Goal: Transaction & Acquisition: Purchase product/service

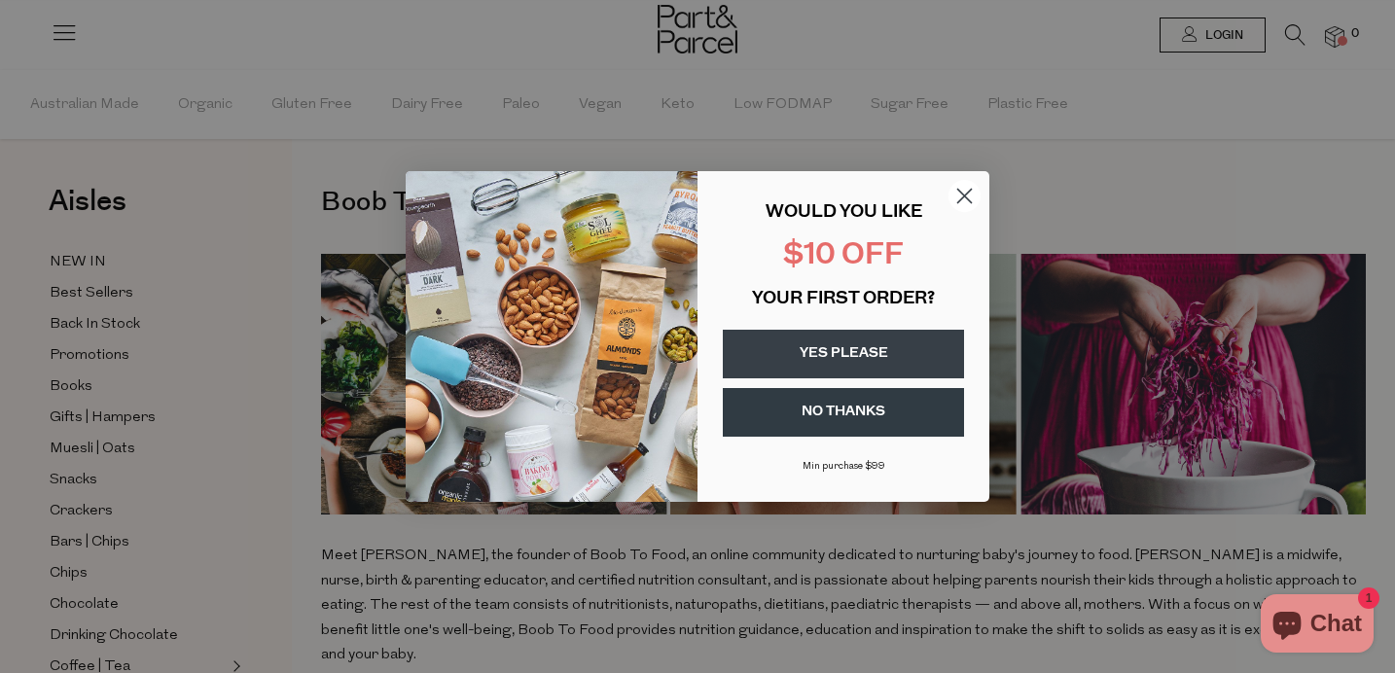
click at [957, 194] on circle "Close dialog" at bounding box center [965, 196] width 32 height 32
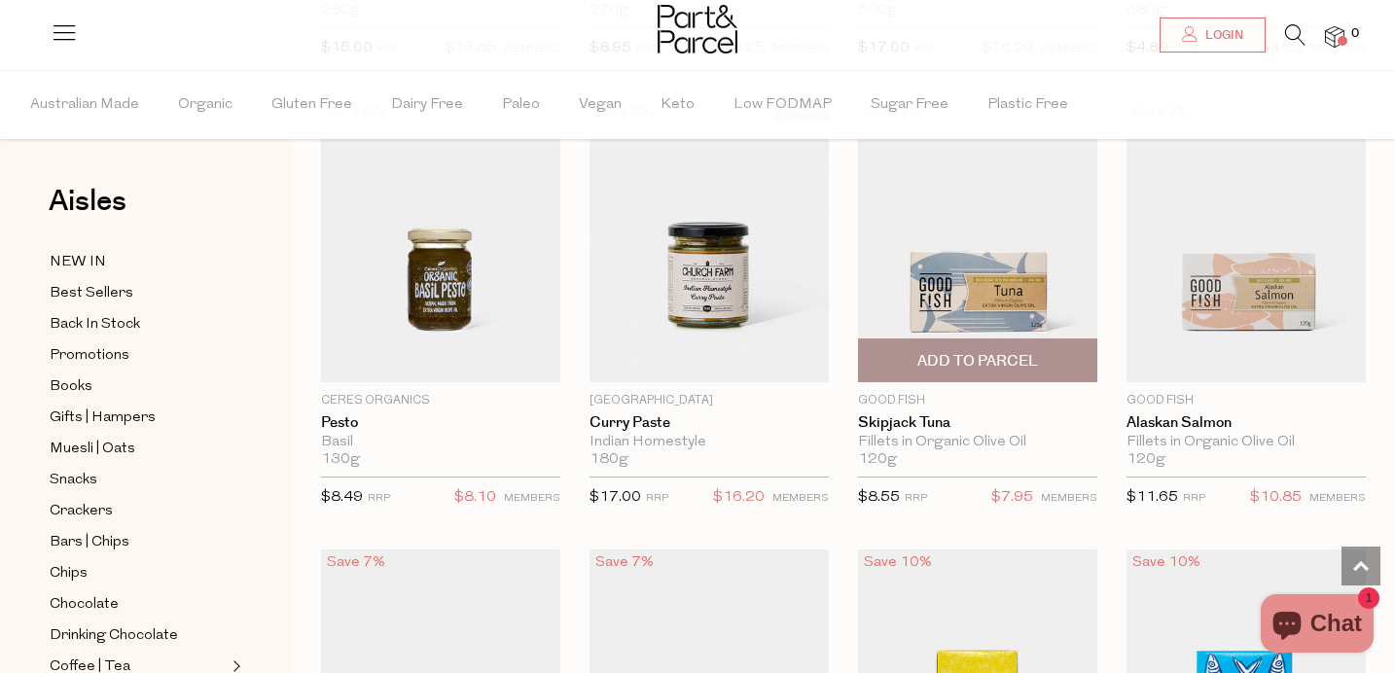
scroll to position [3781, 0]
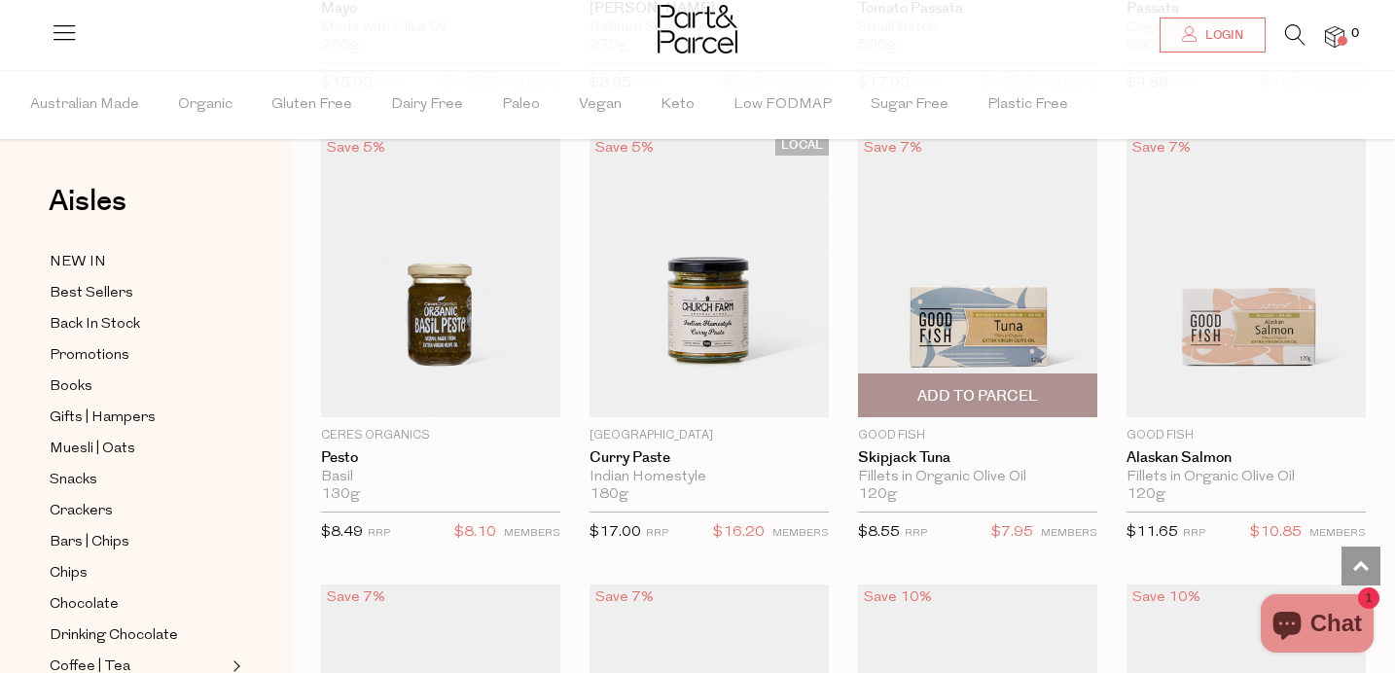
click at [948, 272] on img at bounding box center [977, 276] width 239 height 282
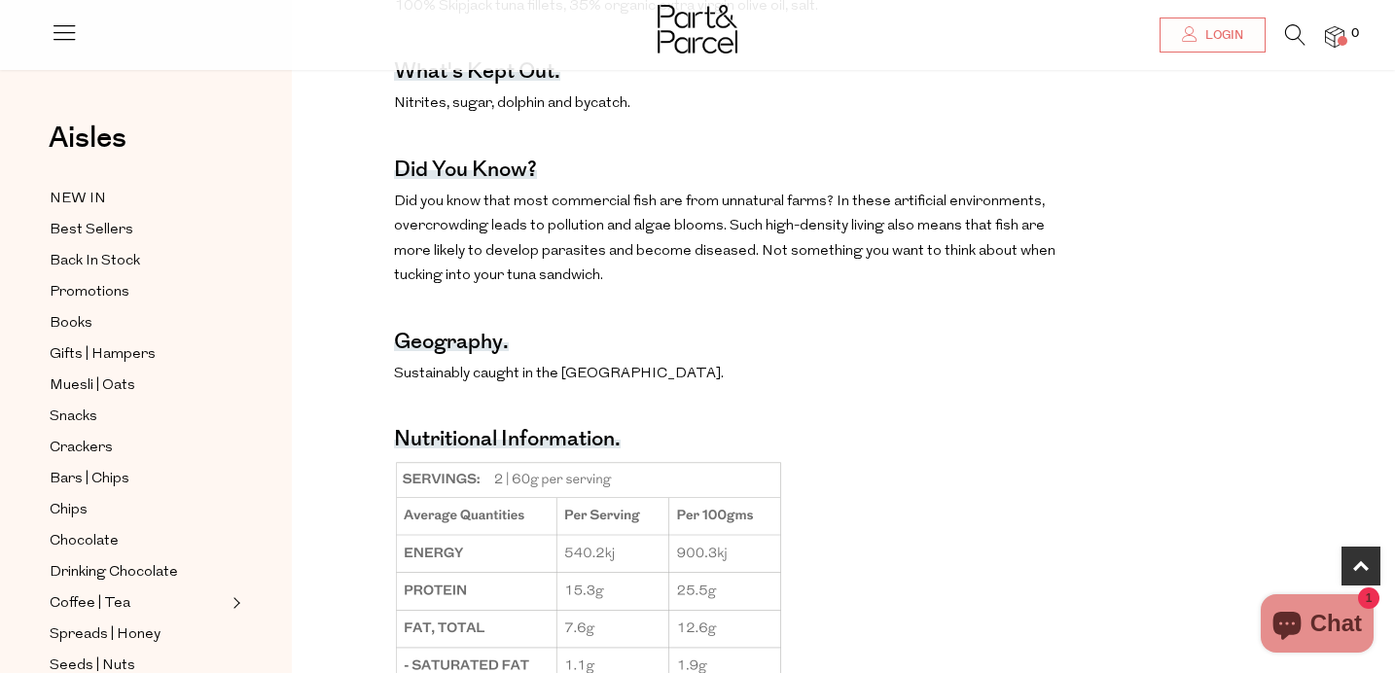
scroll to position [1099, 0]
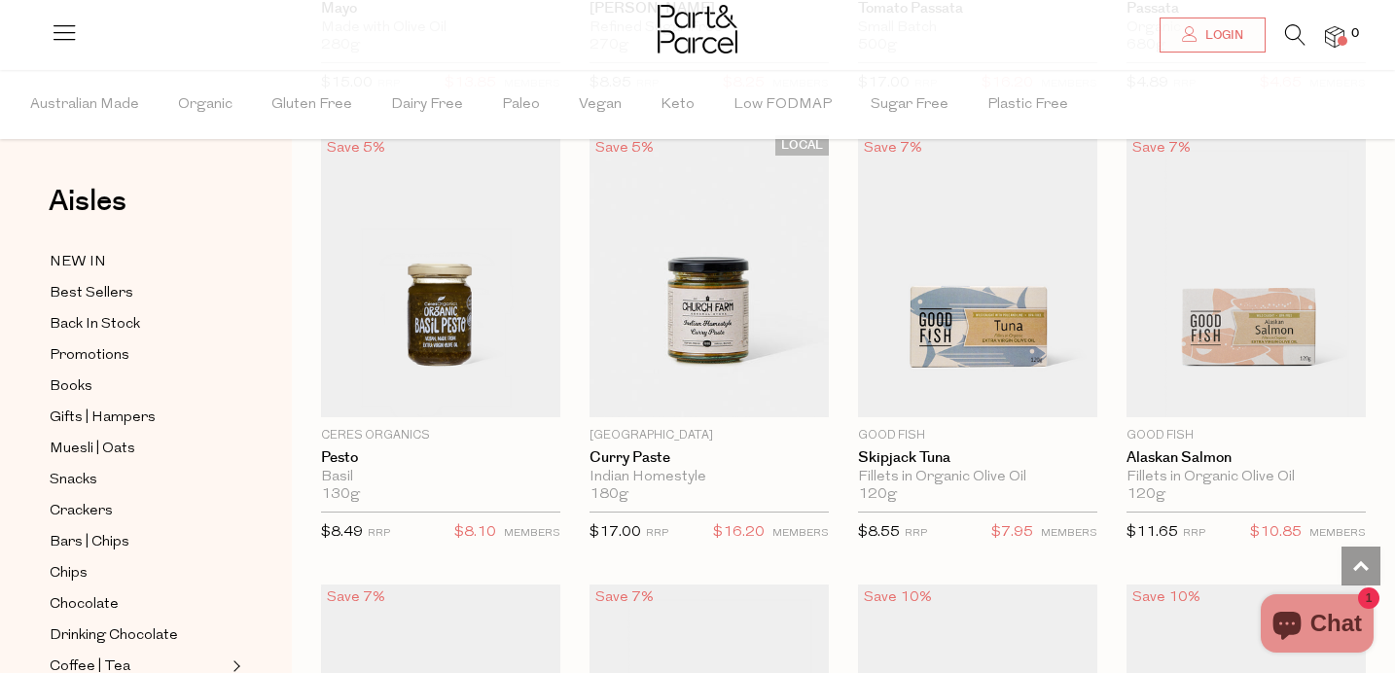
scroll to position [3787, 0]
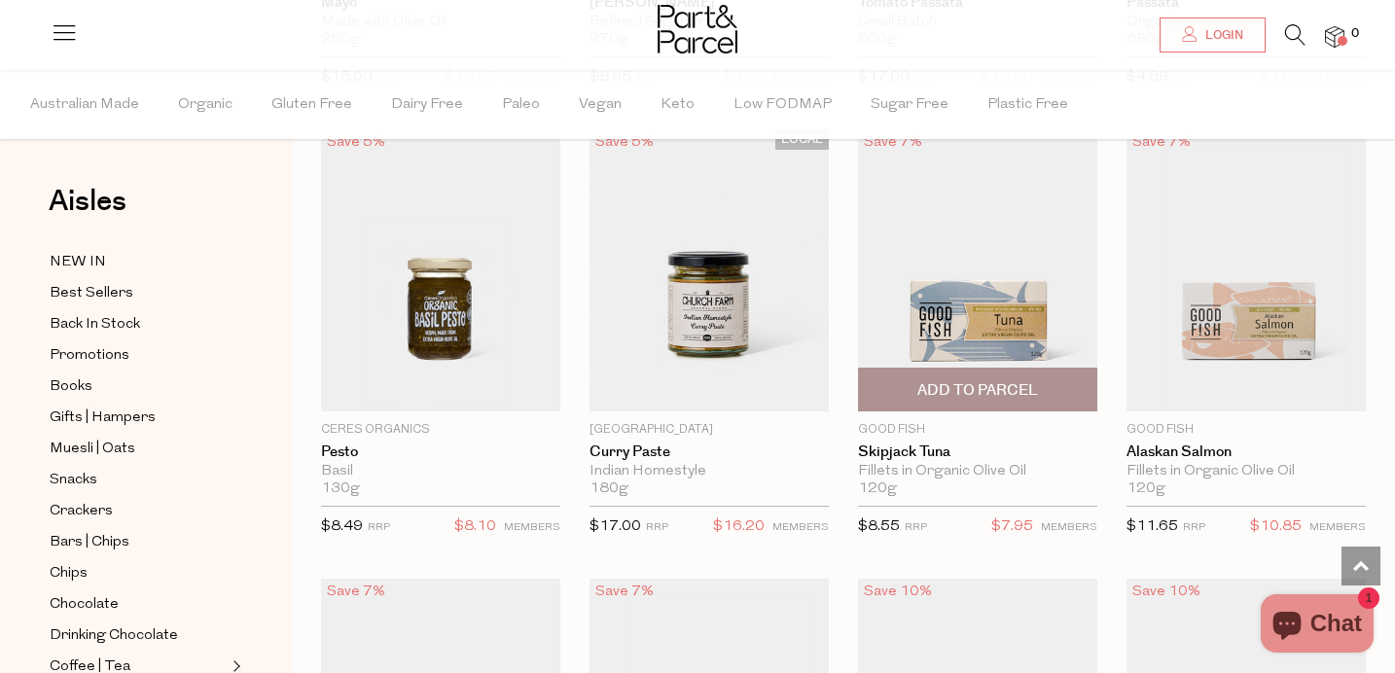
click at [954, 254] on img at bounding box center [977, 270] width 239 height 282
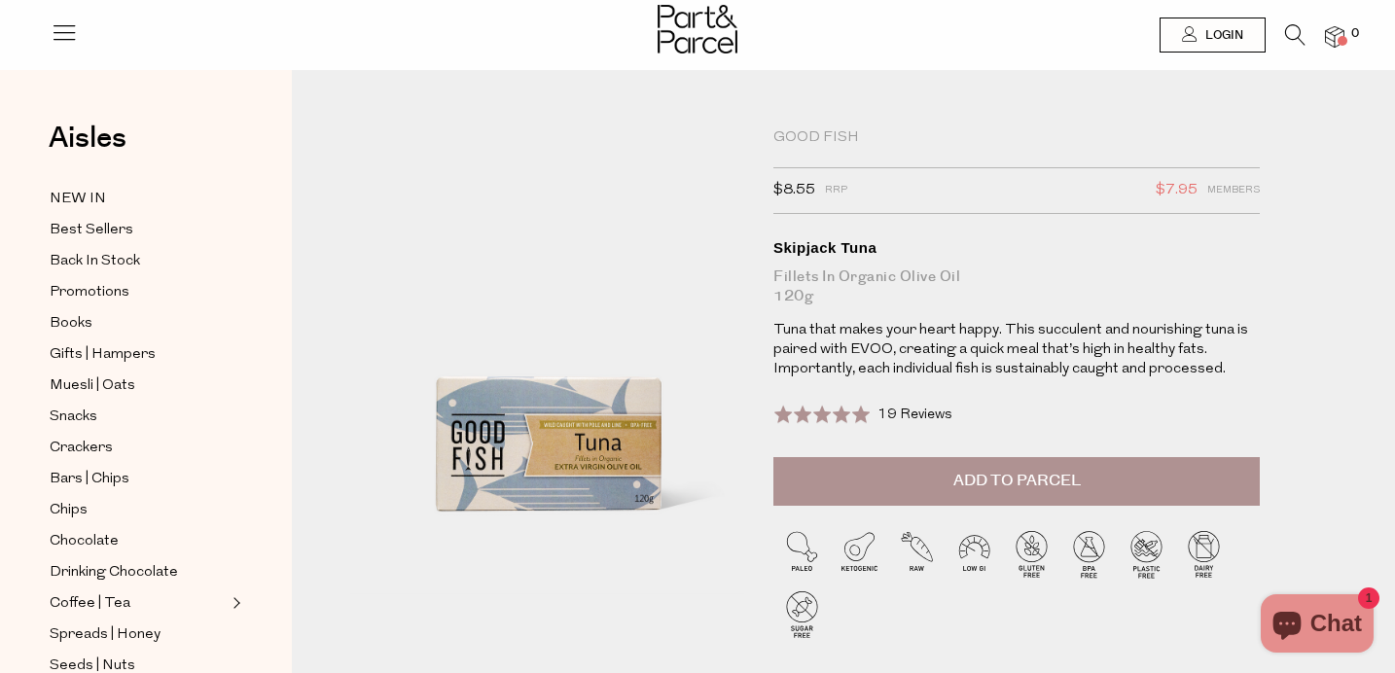
click at [993, 494] on button "Add to Parcel" at bounding box center [1017, 481] width 487 height 49
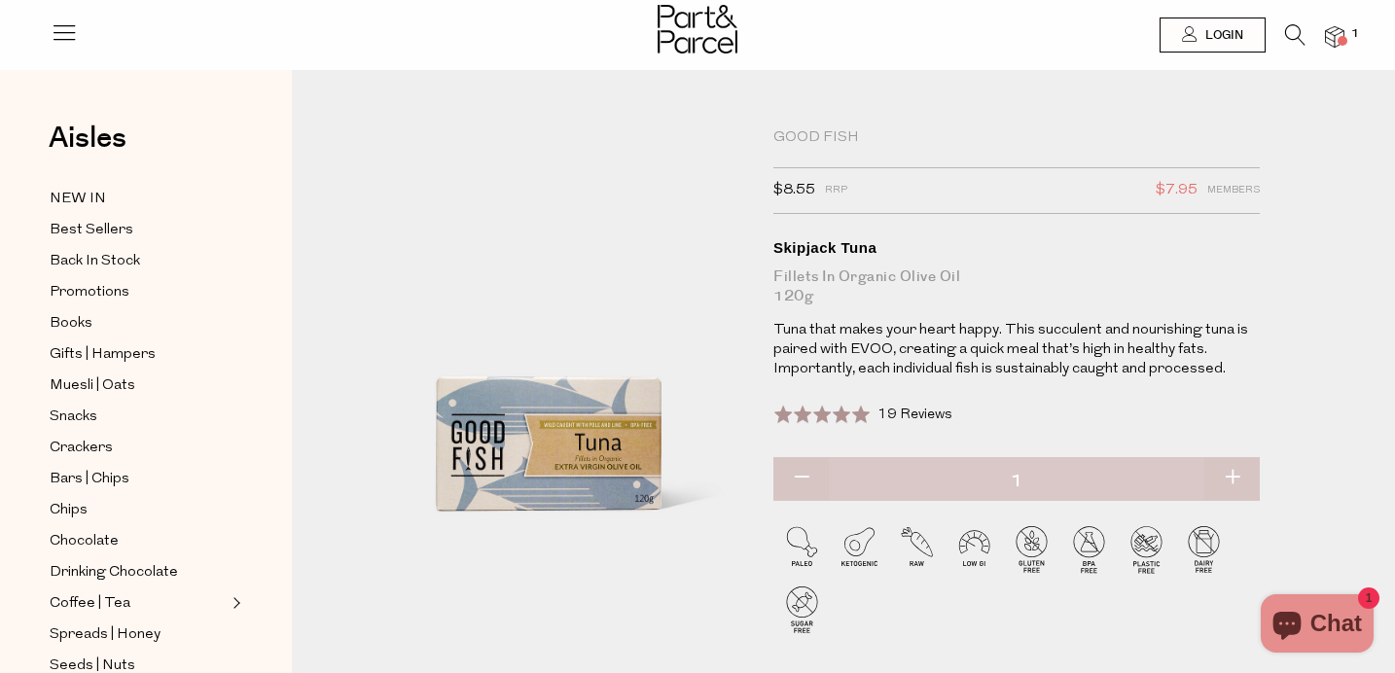
click at [1229, 475] on button "button" at bounding box center [1232, 478] width 55 height 43
type input "2"
click at [1229, 475] on button "button" at bounding box center [1232, 478] width 55 height 43
type input "3"
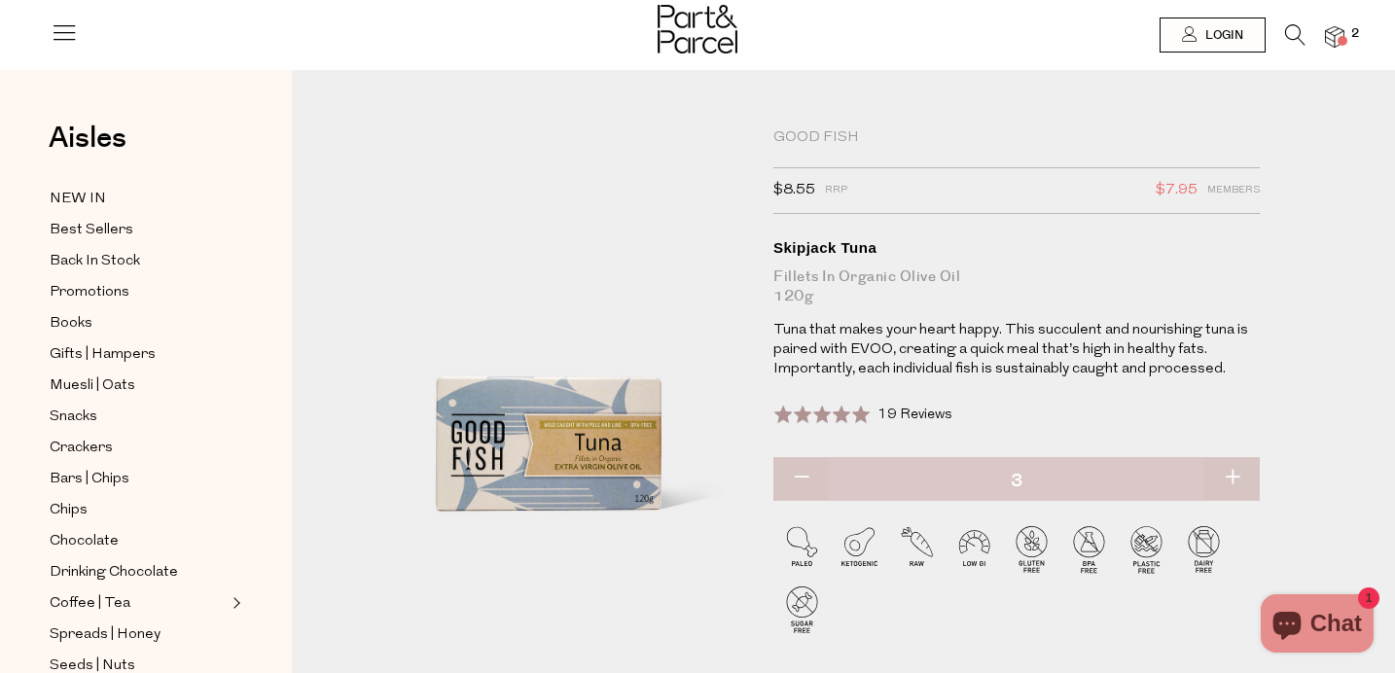
type input "3"
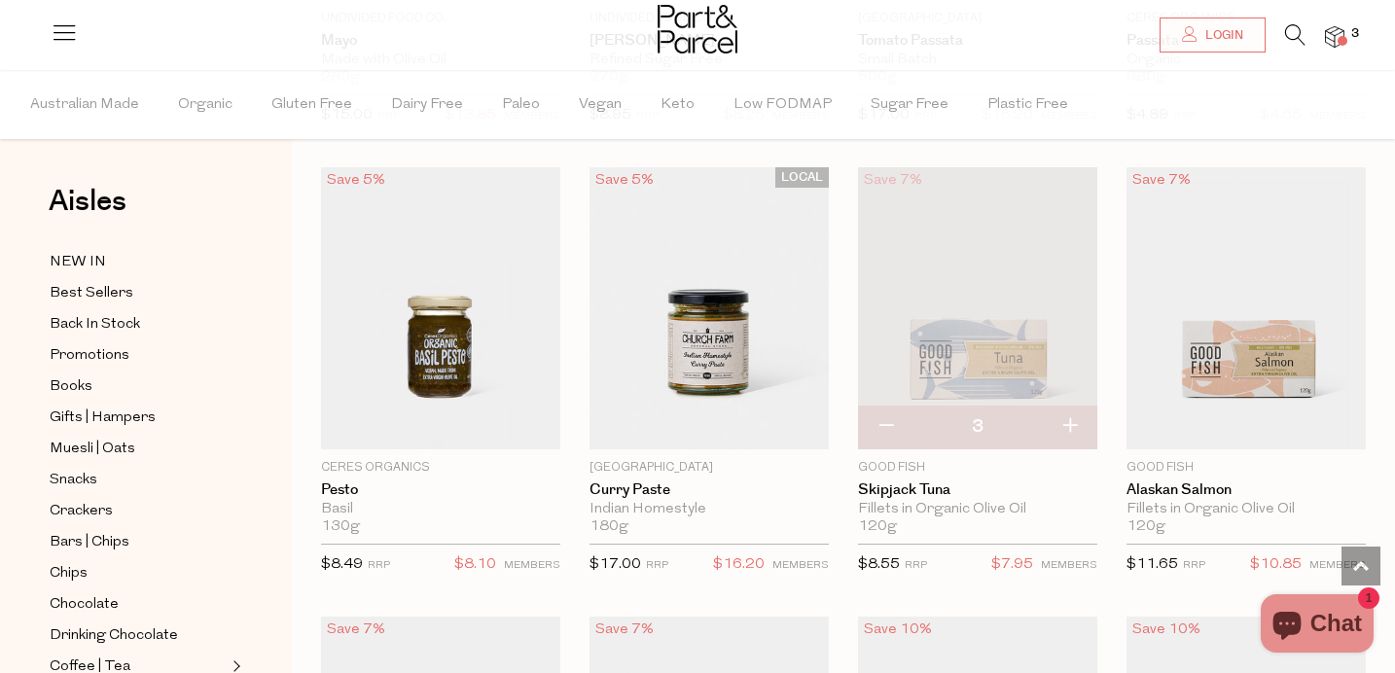
scroll to position [3808, 0]
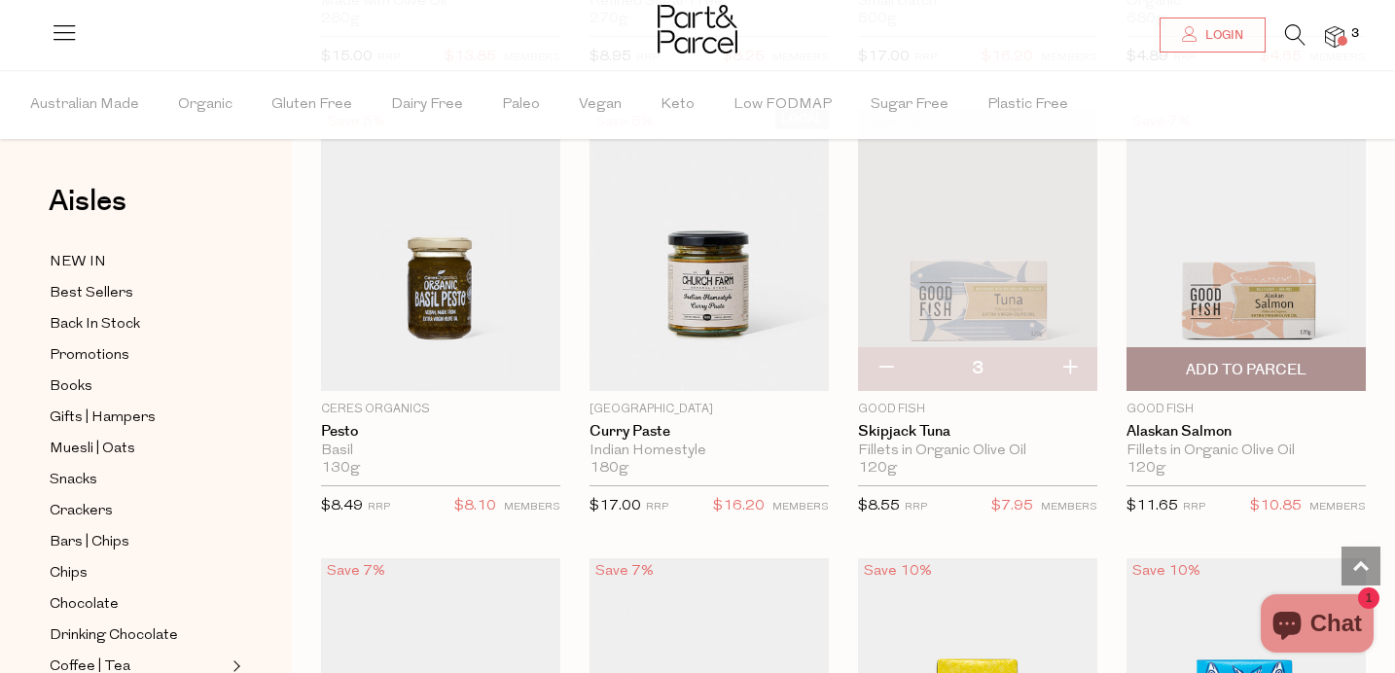
click at [1233, 287] on img at bounding box center [1246, 250] width 239 height 282
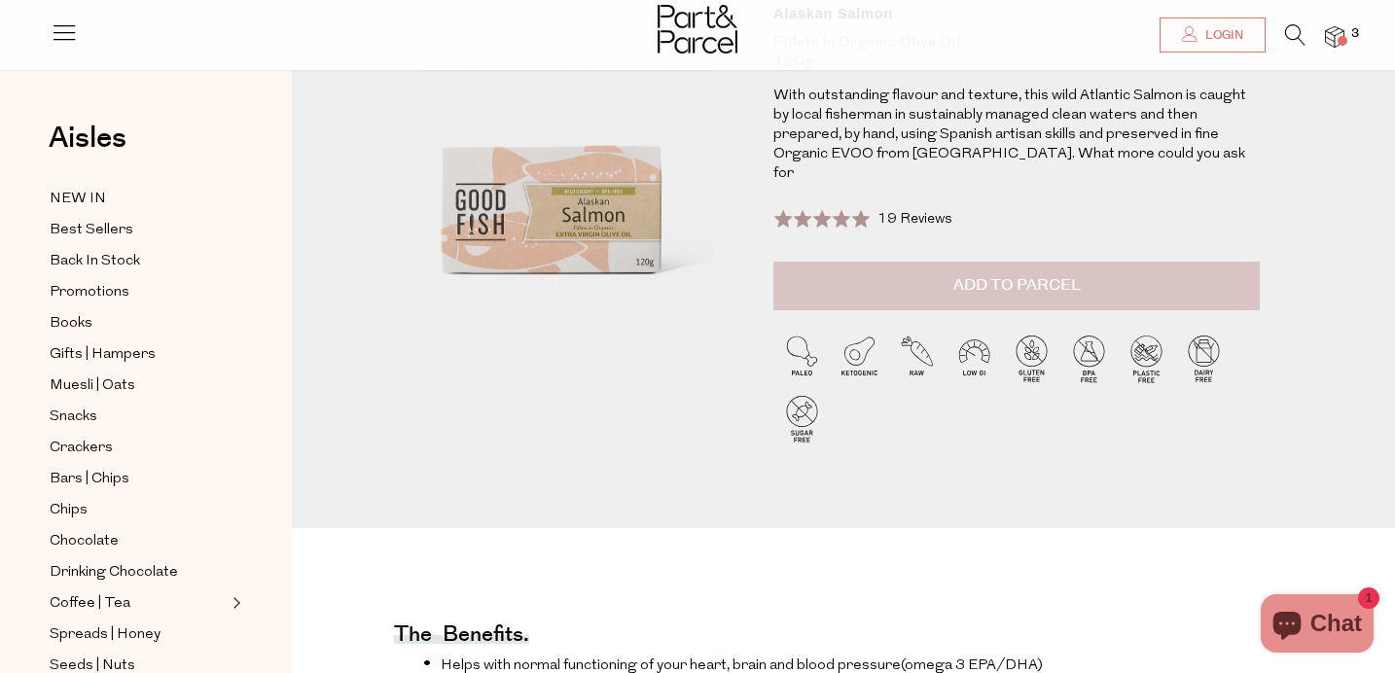
scroll to position [189, 0]
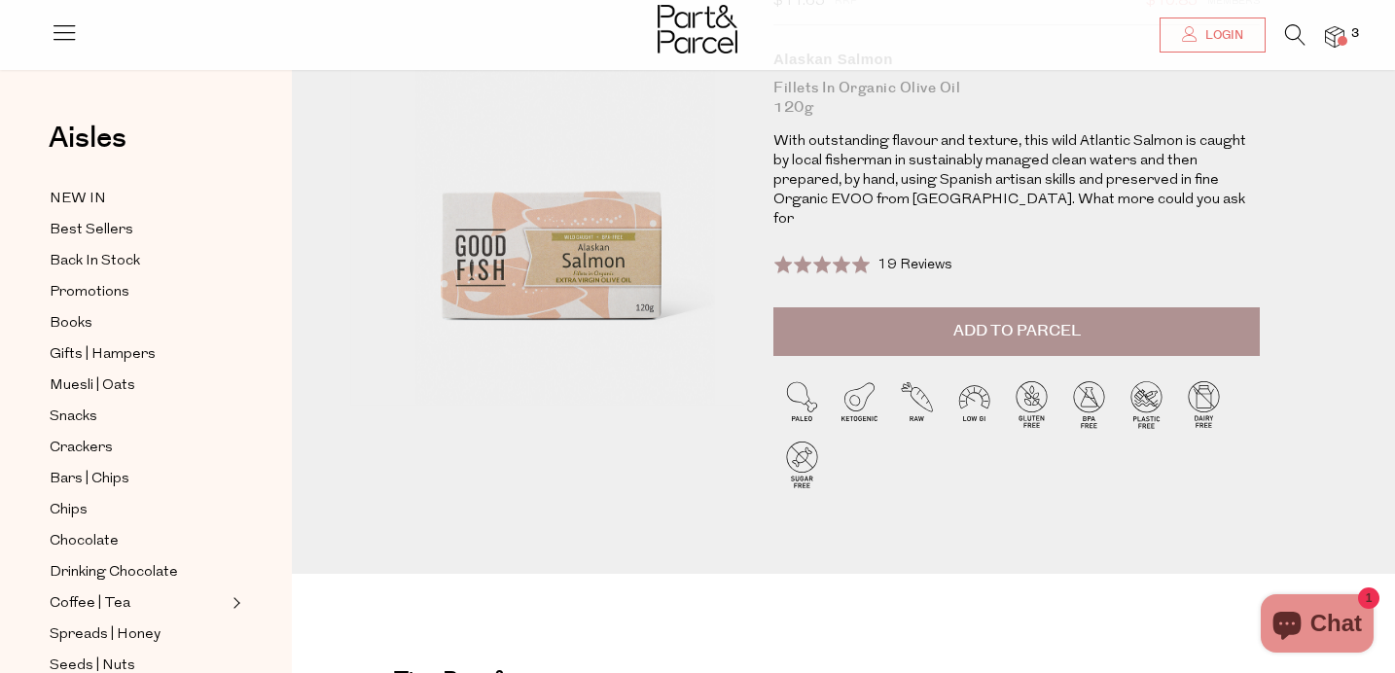
click at [980, 320] on span "Add to Parcel" at bounding box center [1017, 331] width 127 height 22
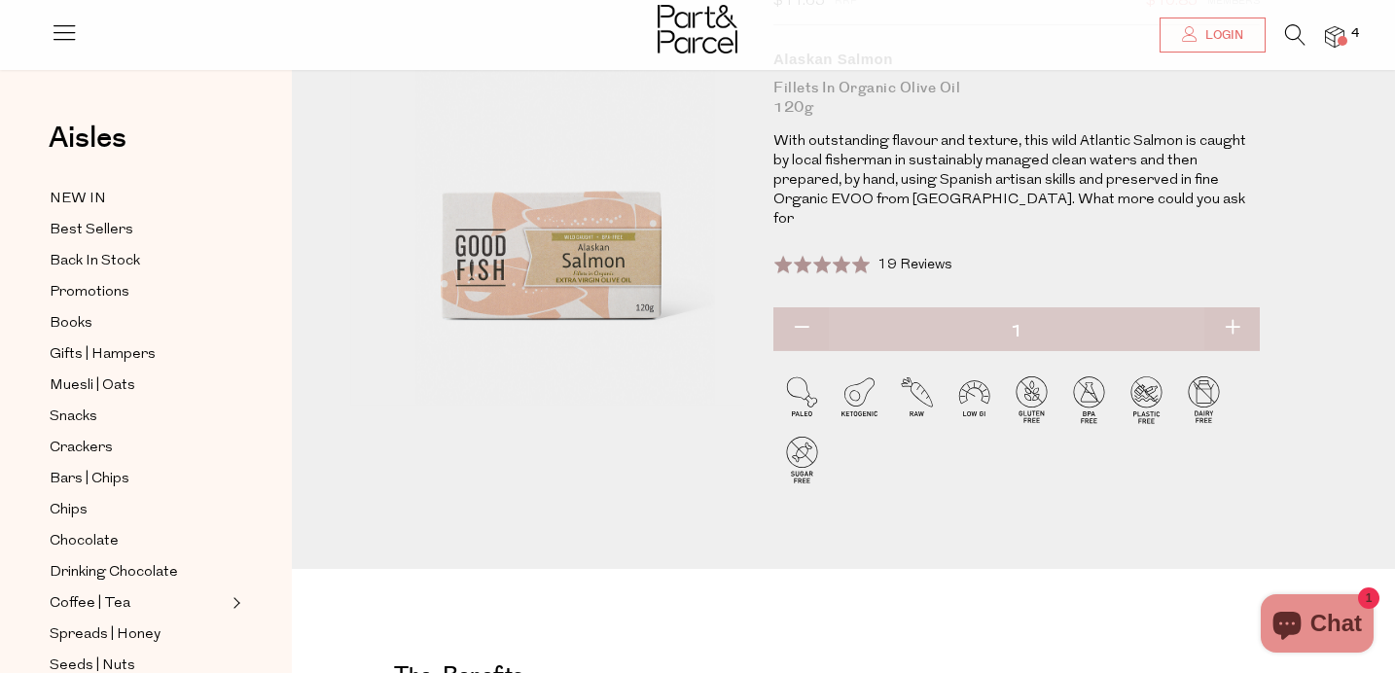
click at [1228, 307] on button "button" at bounding box center [1232, 328] width 55 height 43
type input "2"
click at [1228, 309] on button "button" at bounding box center [1232, 328] width 55 height 43
type input "3"
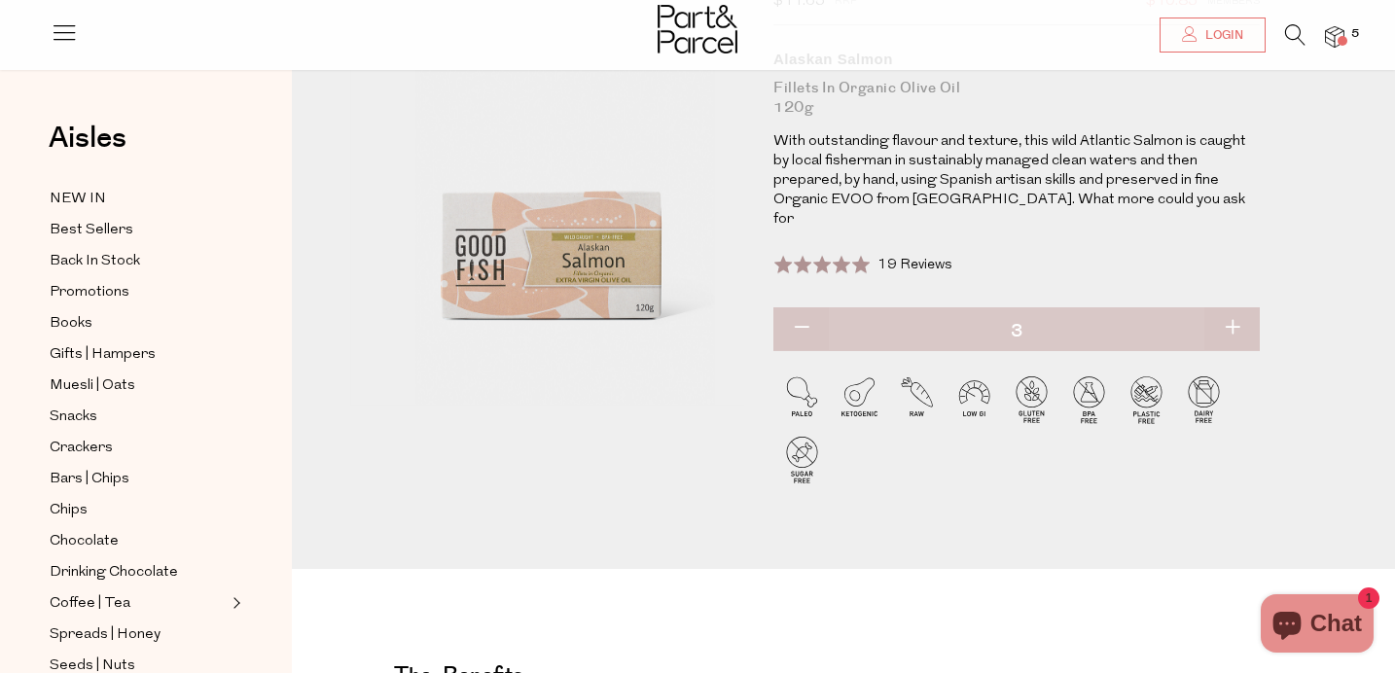
type input "3"
click at [1228, 309] on button "button" at bounding box center [1232, 328] width 55 height 43
type input "4"
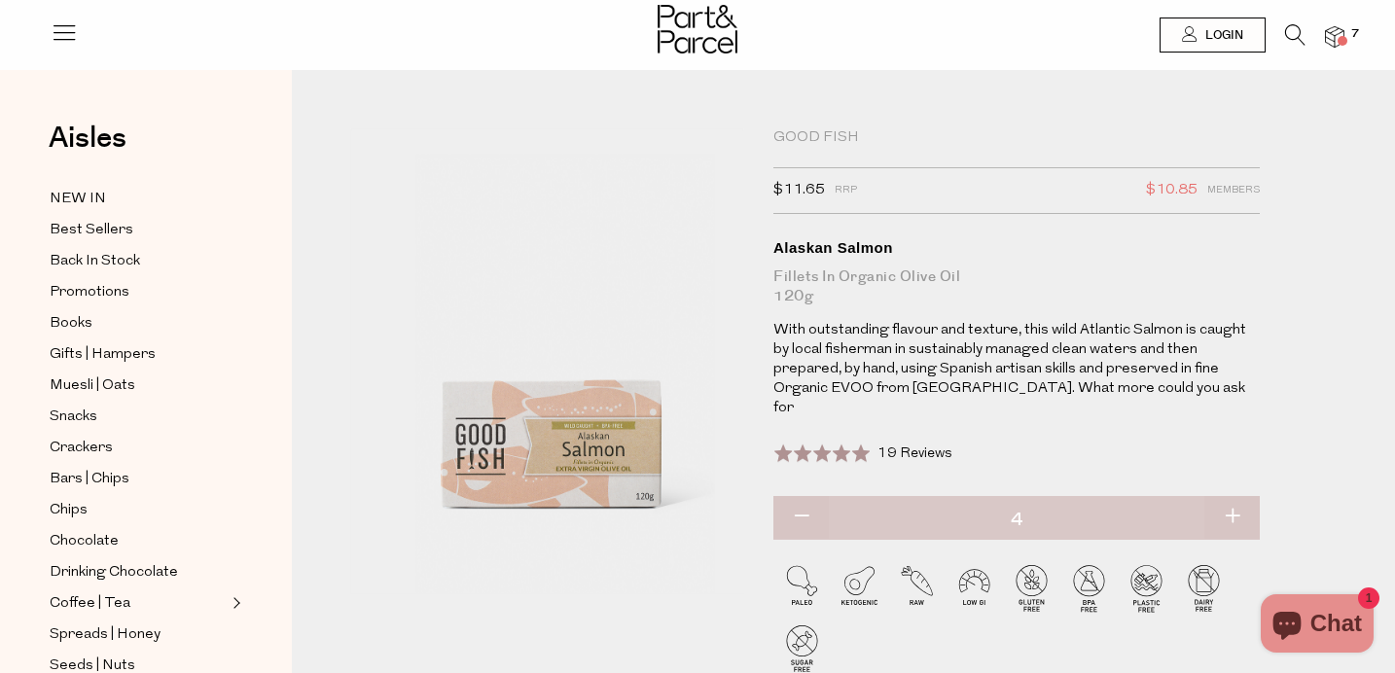
scroll to position [4, 0]
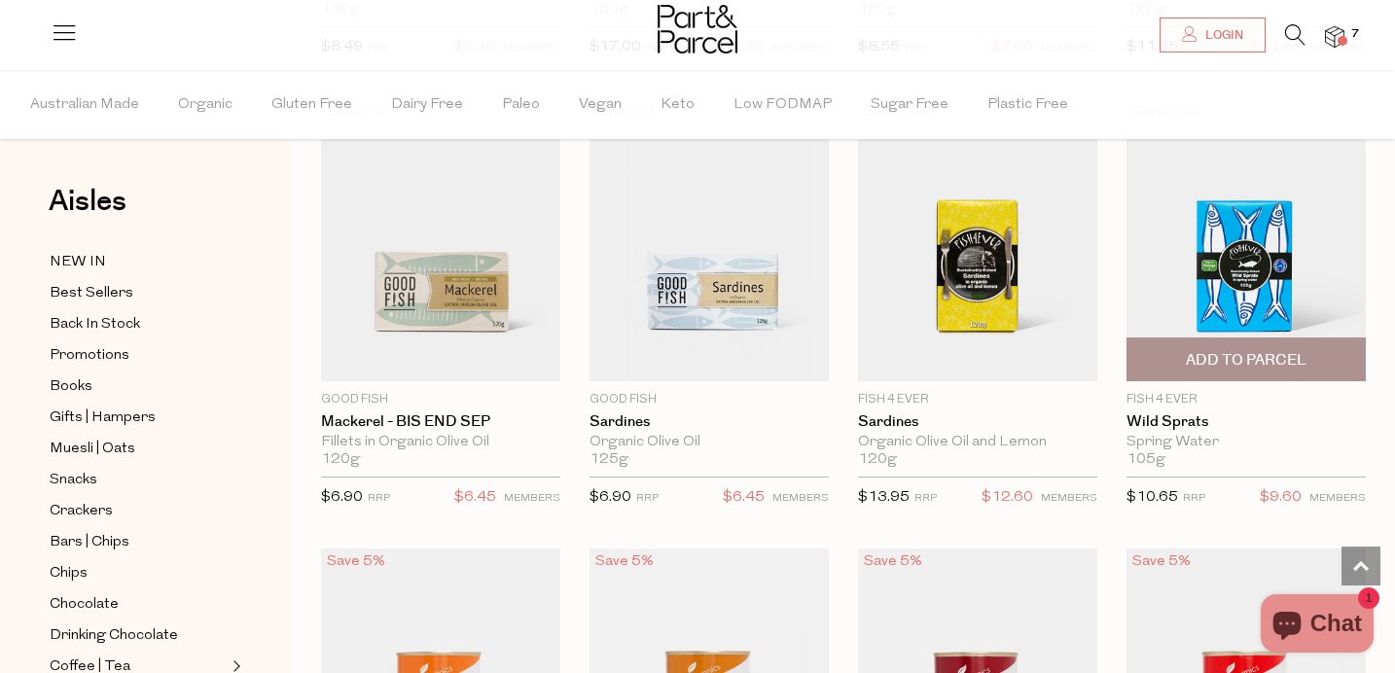
scroll to position [4305, 0]
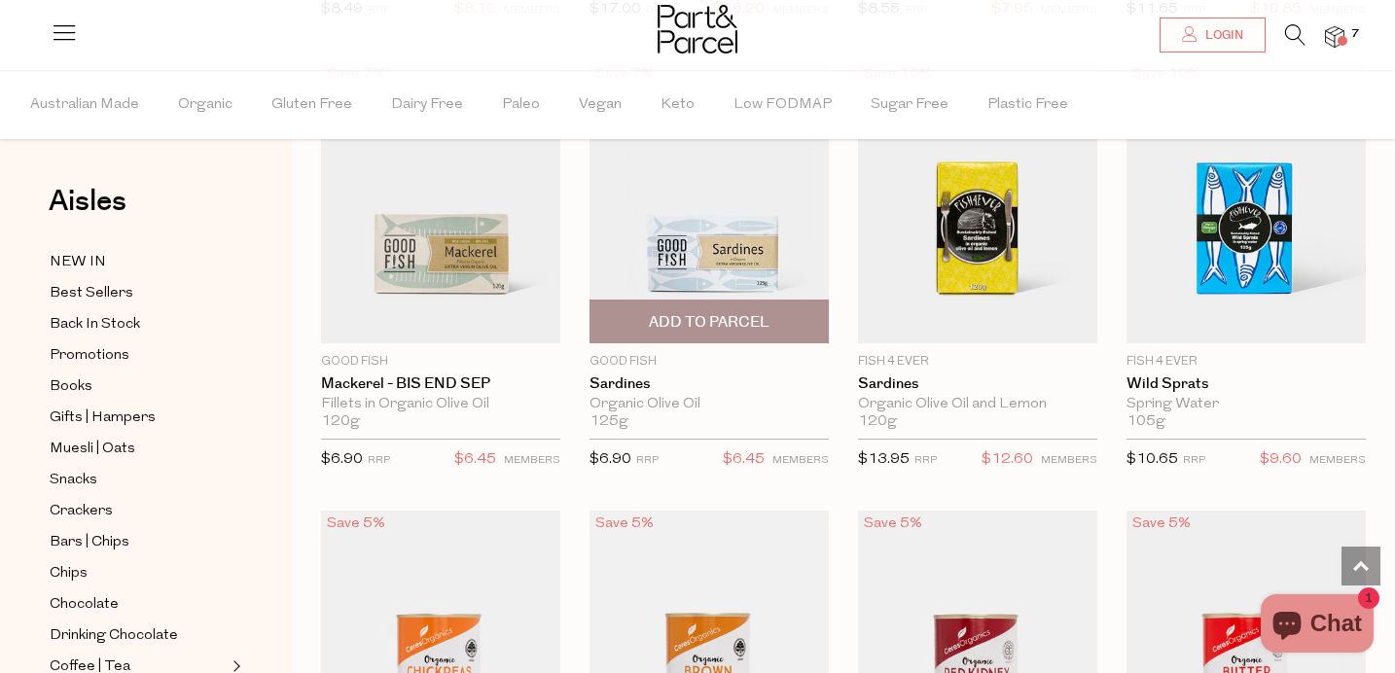
click at [673, 301] on span "Add To Parcel" at bounding box center [710, 322] width 228 height 42
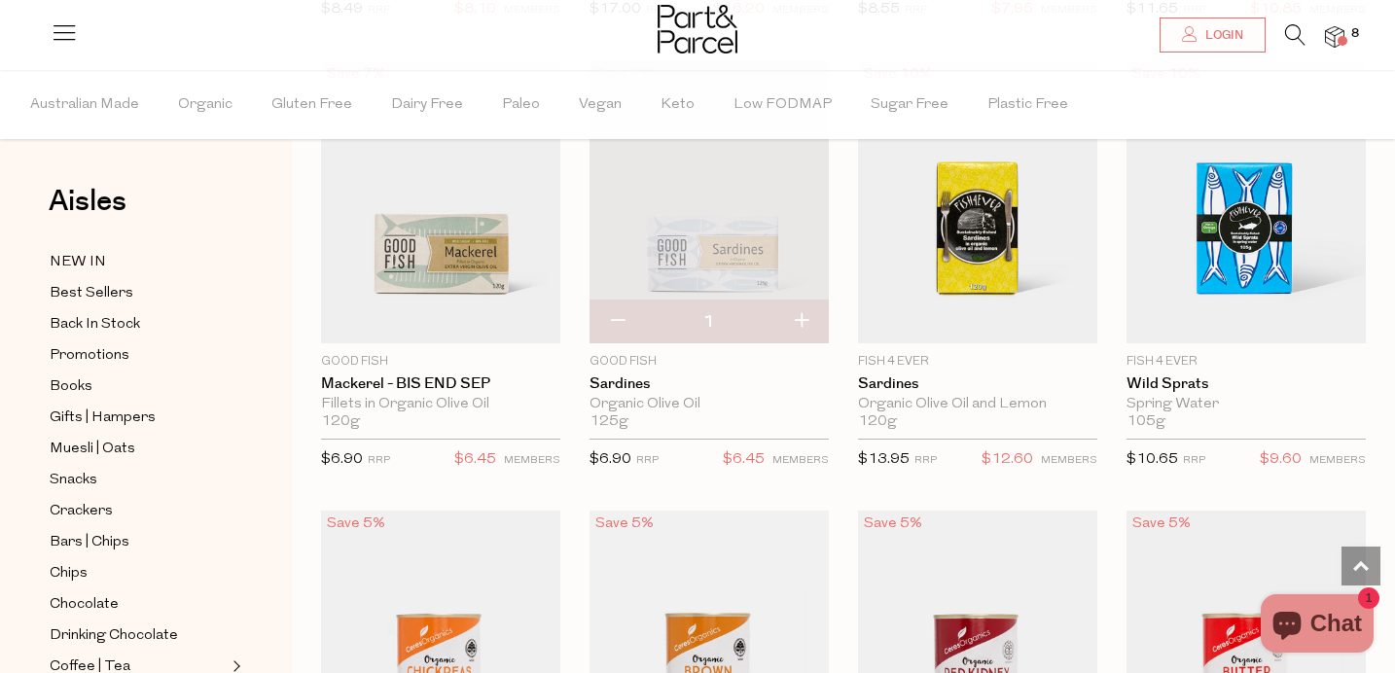
click at [809, 301] on button "button" at bounding box center [801, 322] width 55 height 43
type input "2"
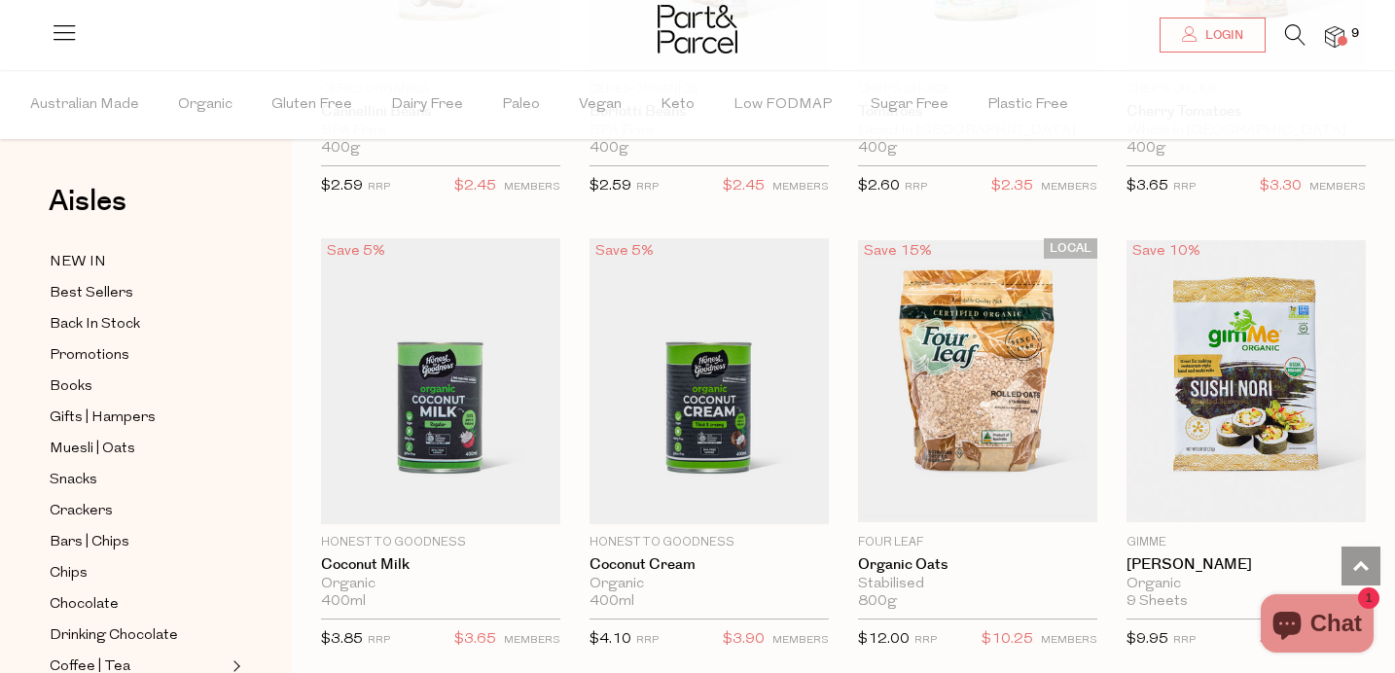
scroll to position [5479, 0]
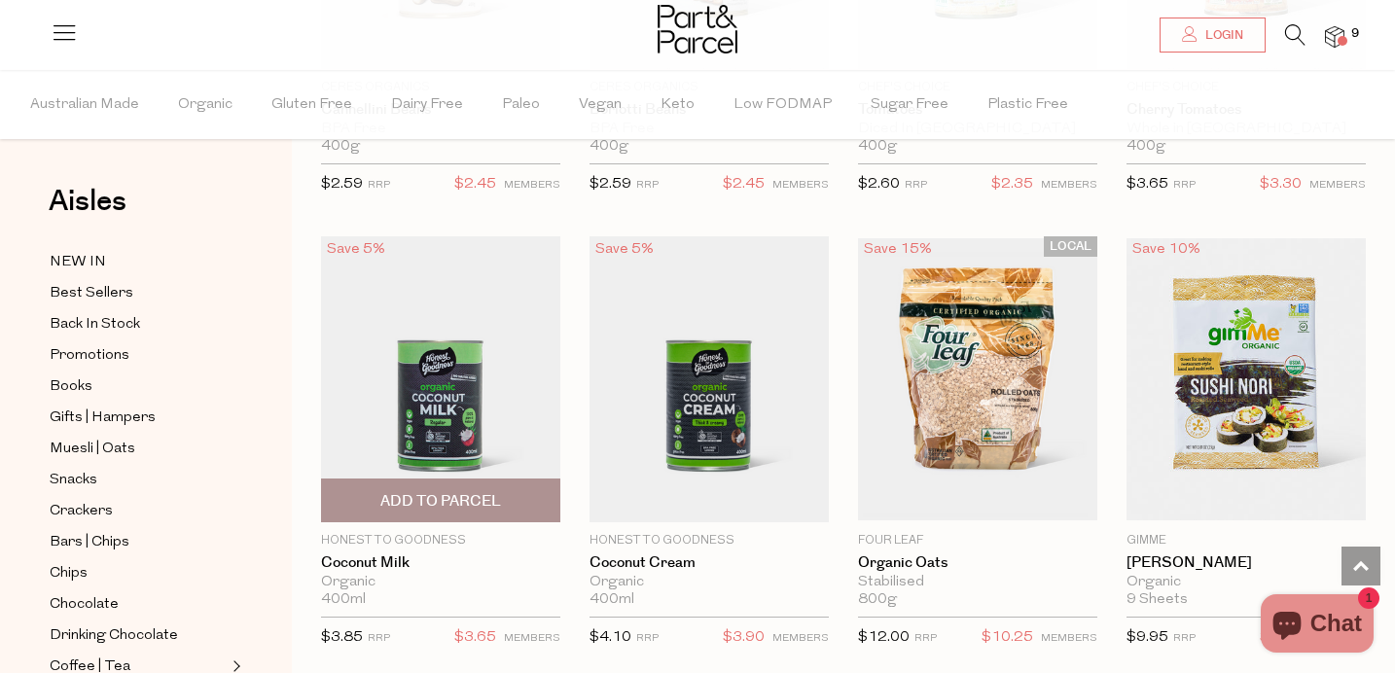
click at [491, 359] on img at bounding box center [440, 379] width 239 height 286
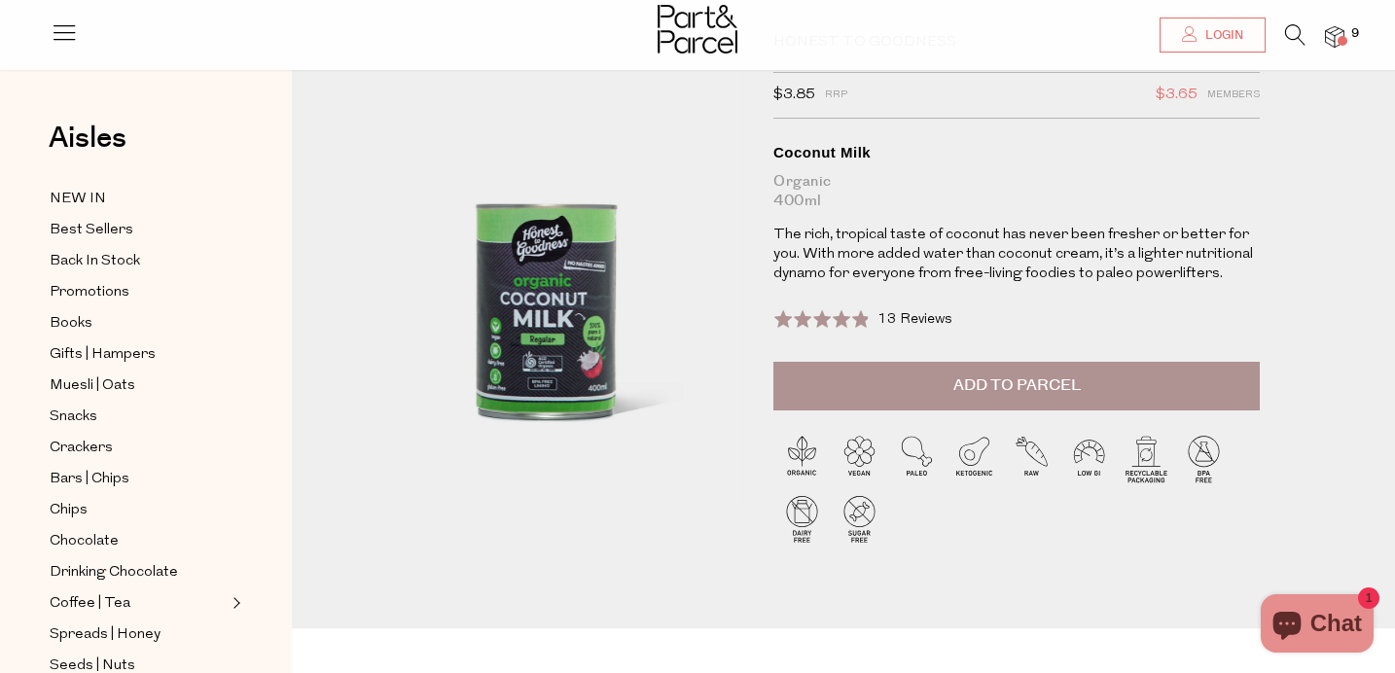
scroll to position [105, 0]
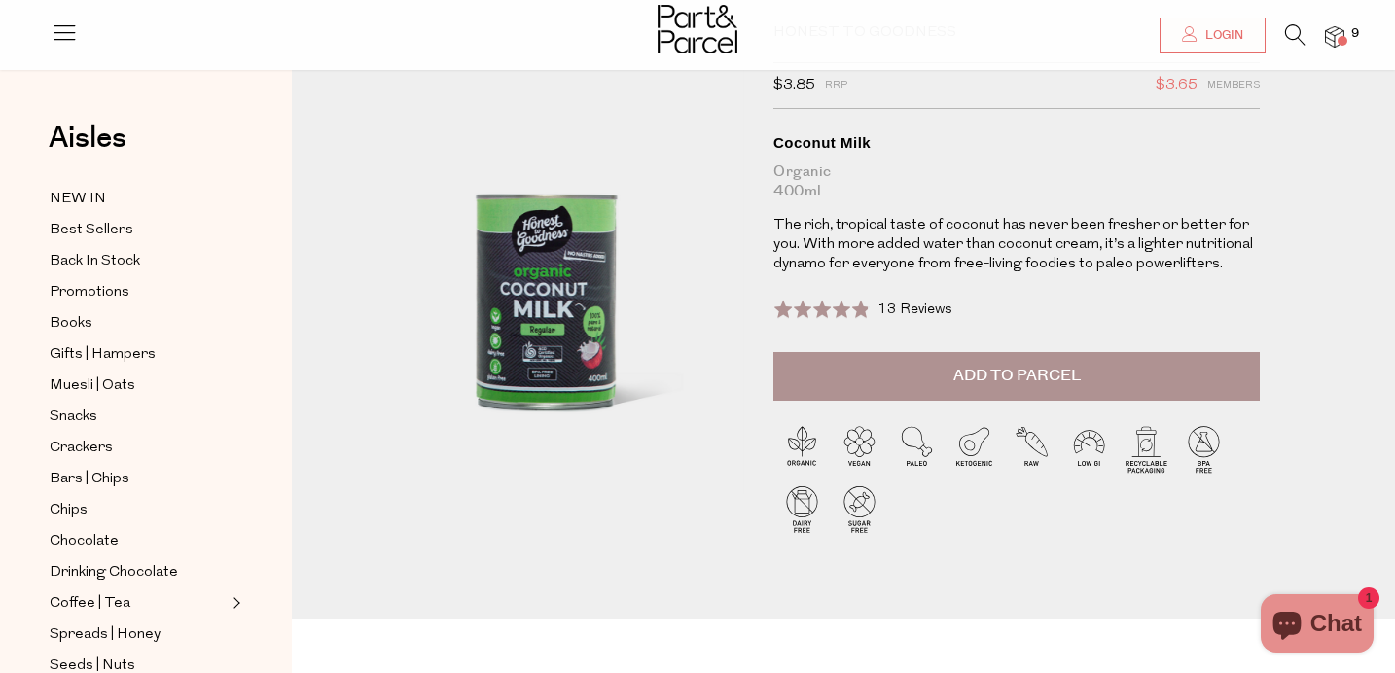
click at [1020, 365] on span "Add to Parcel" at bounding box center [1017, 376] width 127 height 22
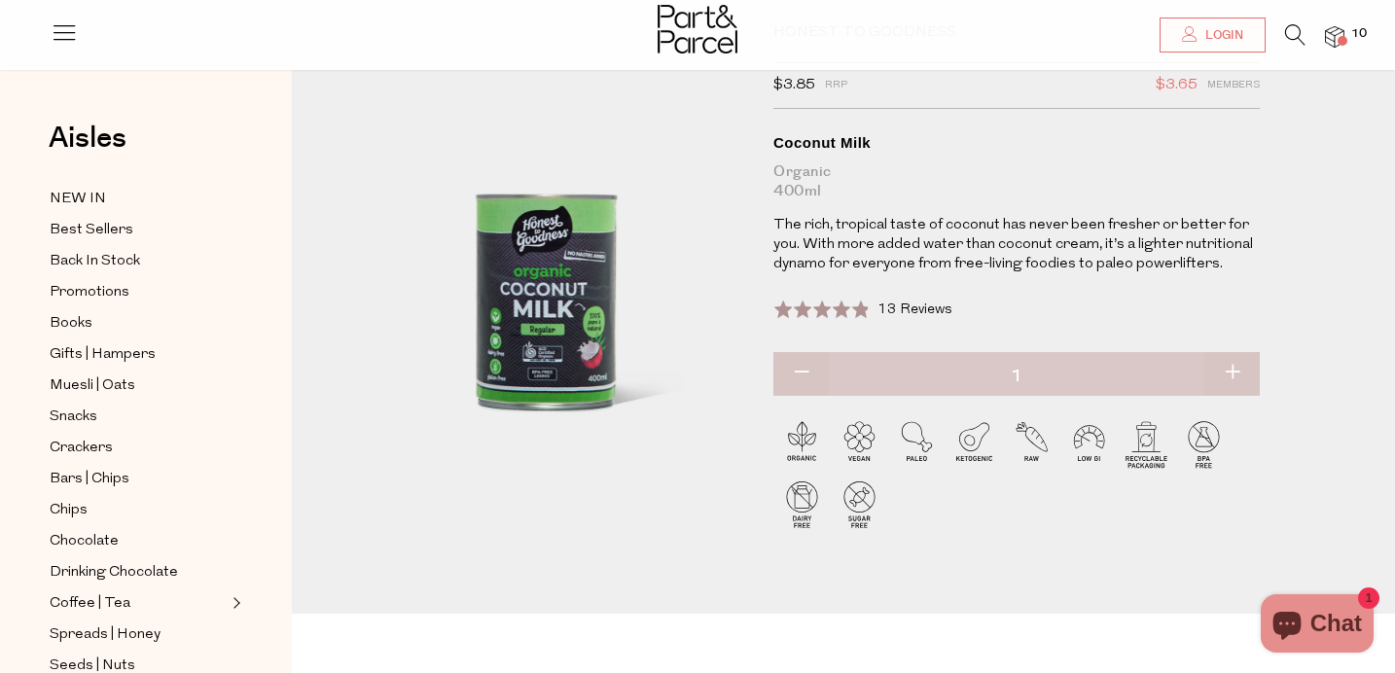
click at [1241, 375] on button "button" at bounding box center [1232, 373] width 55 height 43
type input "2"
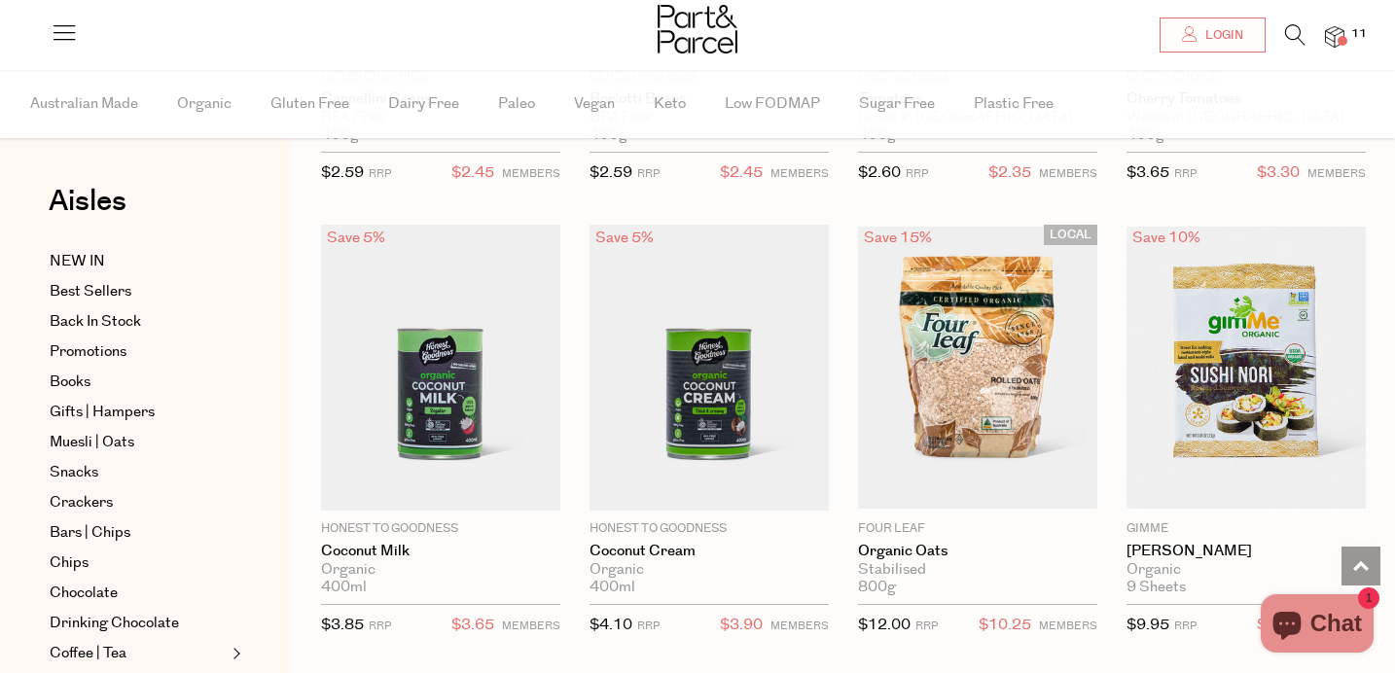
type input "3"
type input "4"
type input "2"
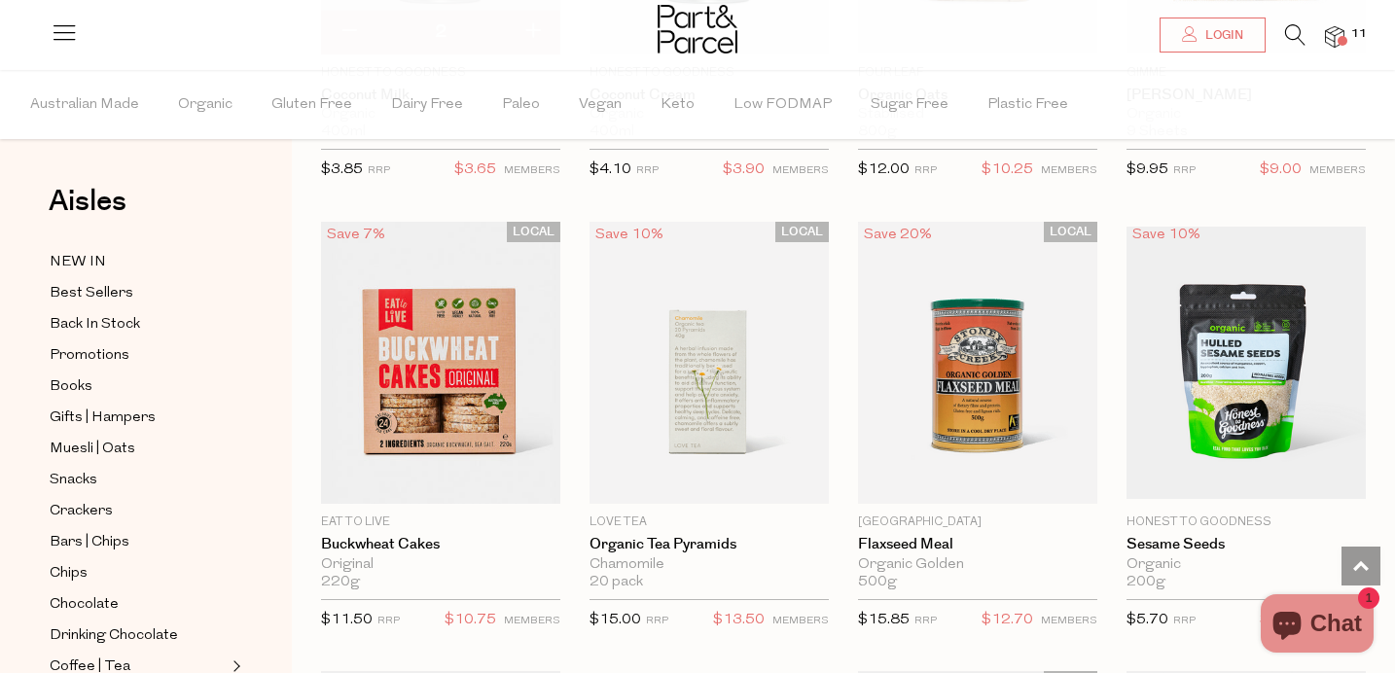
scroll to position [5957, 0]
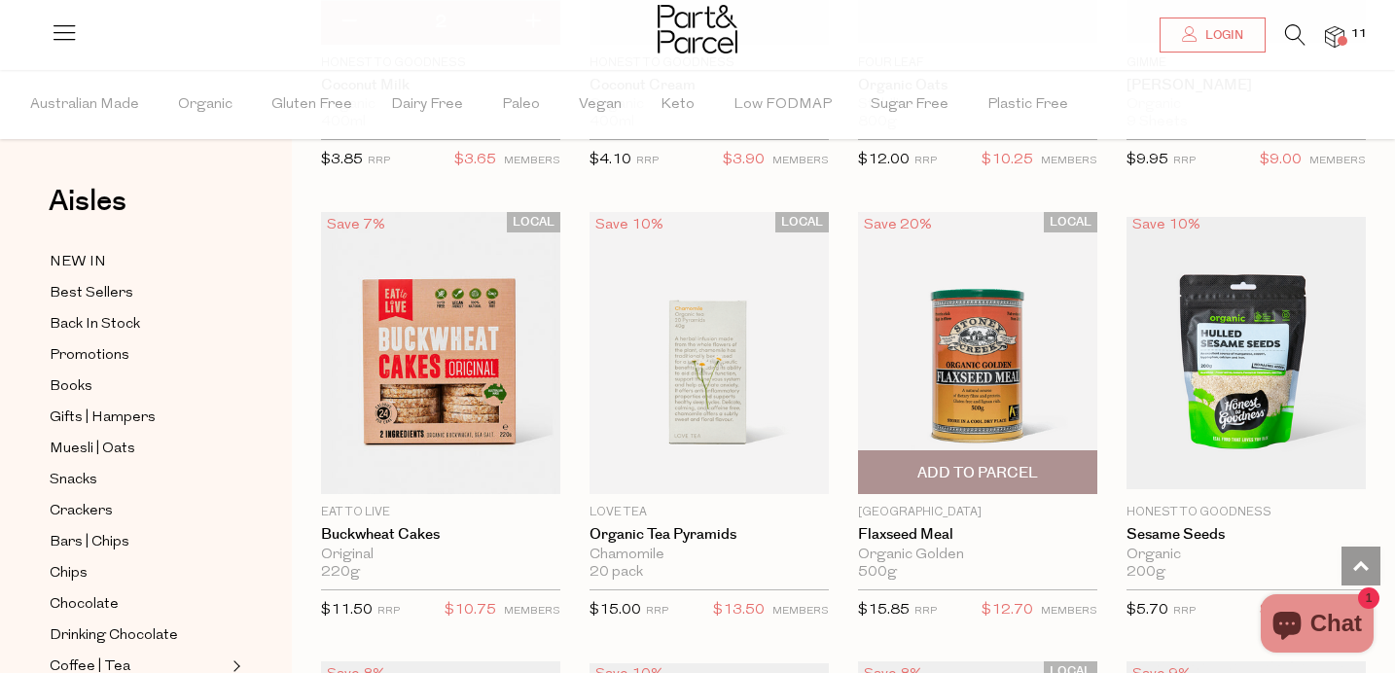
click at [943, 398] on img at bounding box center [977, 353] width 239 height 282
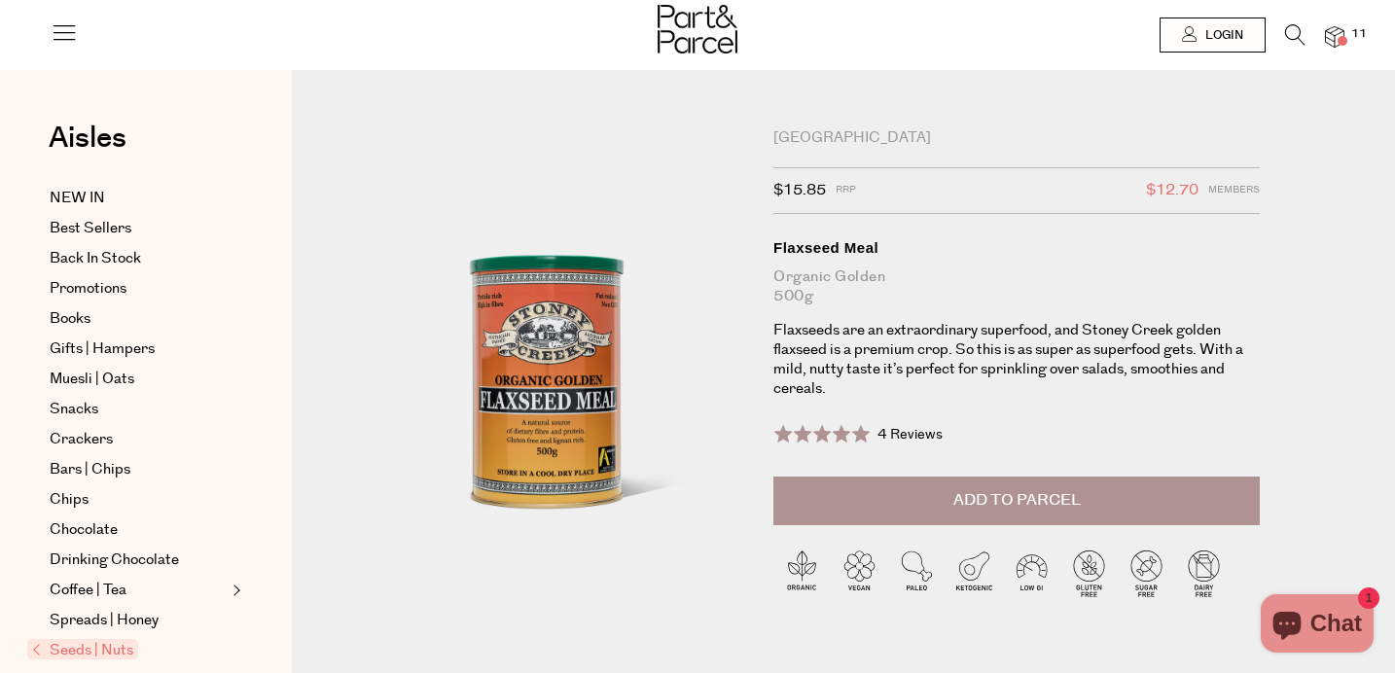
click at [981, 506] on span "Add to Parcel" at bounding box center [1017, 500] width 127 height 22
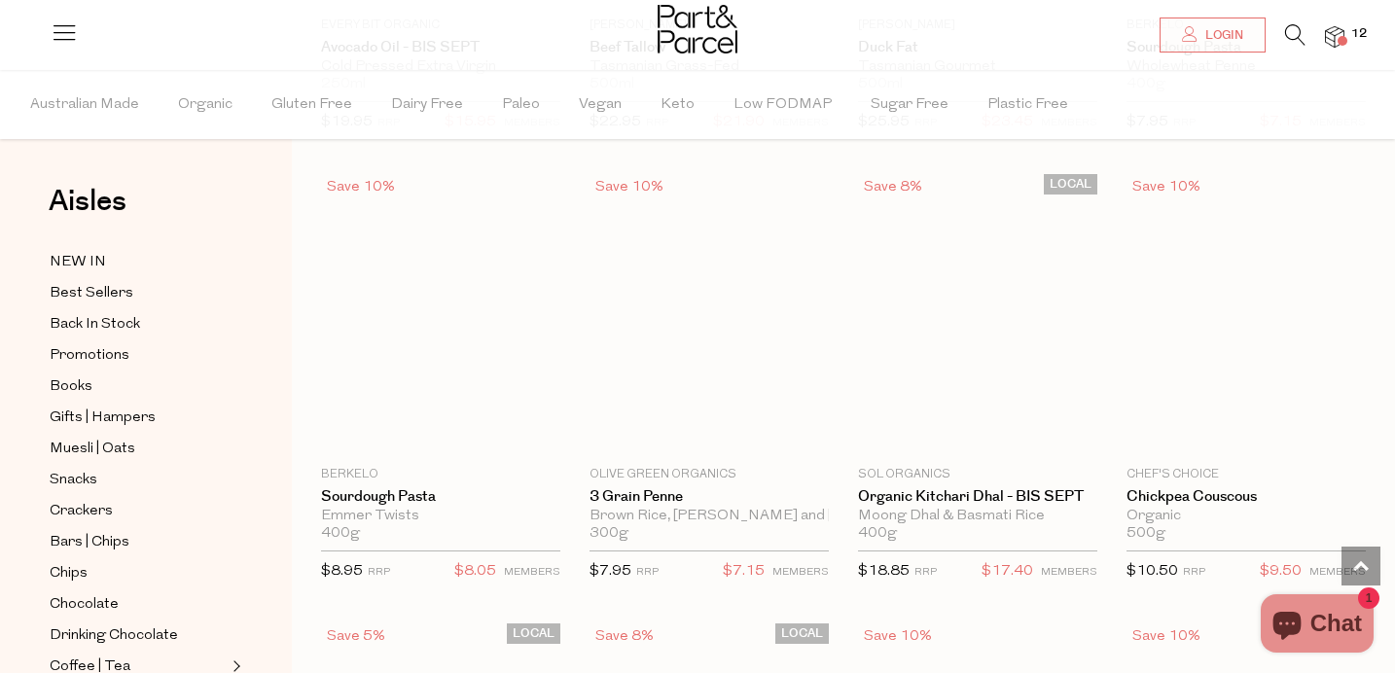
type input "3"
type input "4"
type input "2"
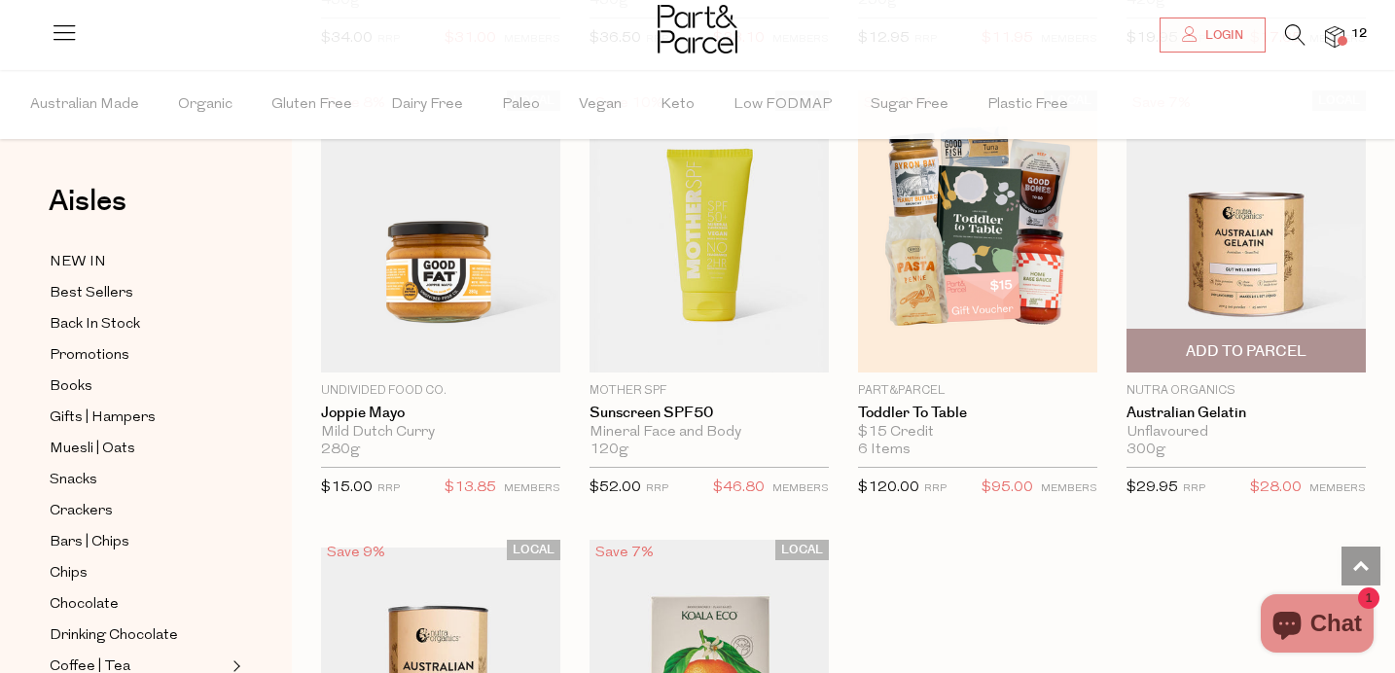
scroll to position [11039, 0]
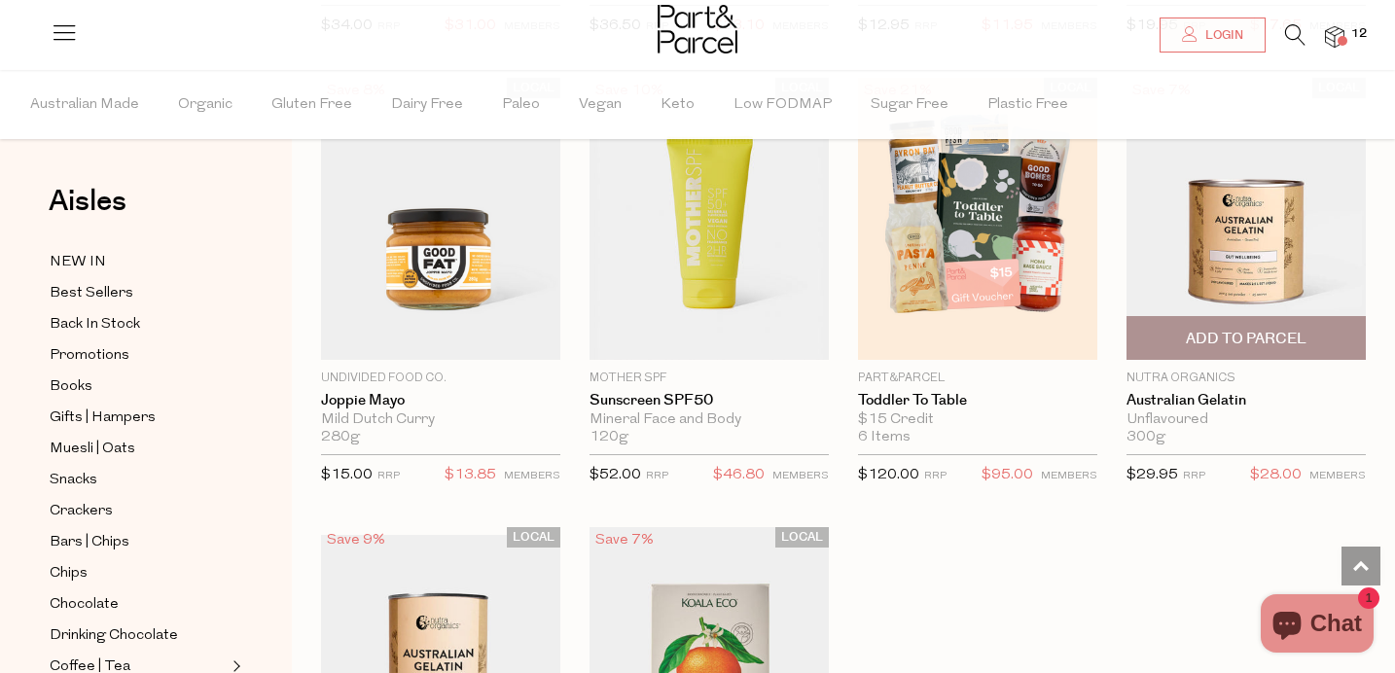
click at [1208, 260] on img at bounding box center [1246, 219] width 239 height 282
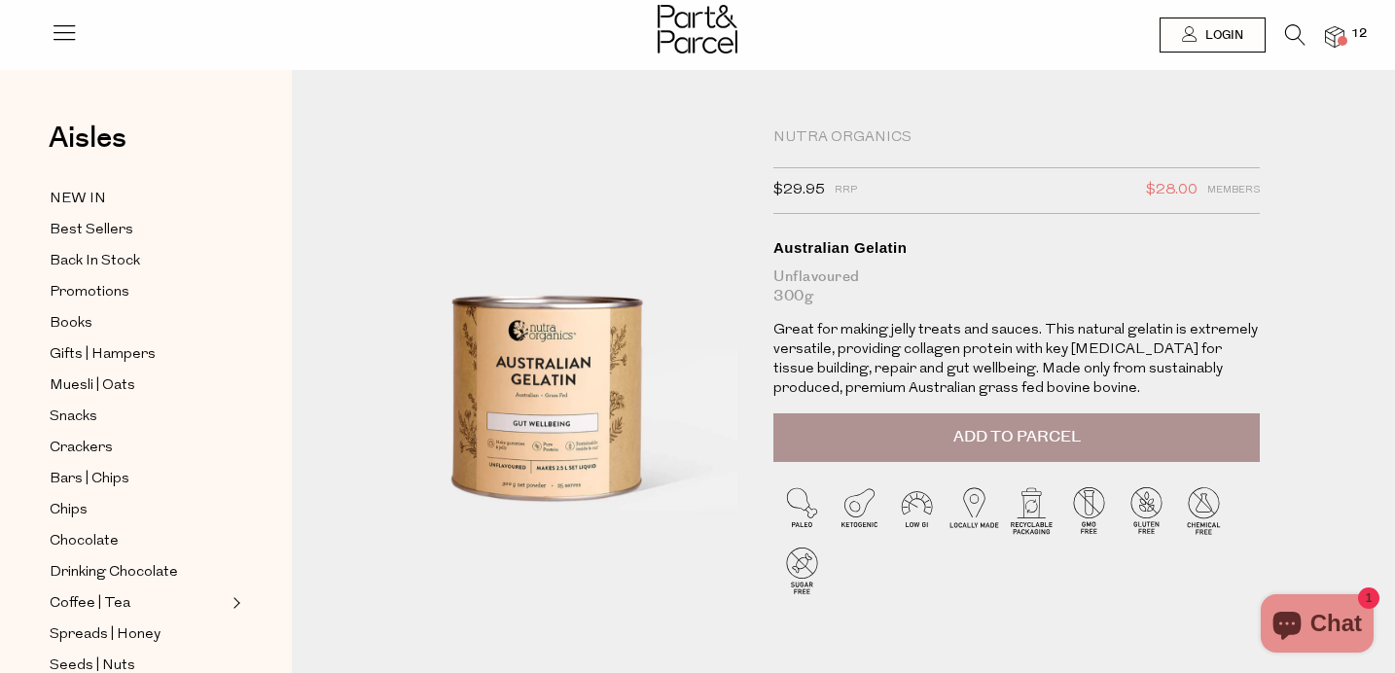
click at [886, 430] on button "Add to Parcel" at bounding box center [1017, 438] width 487 height 49
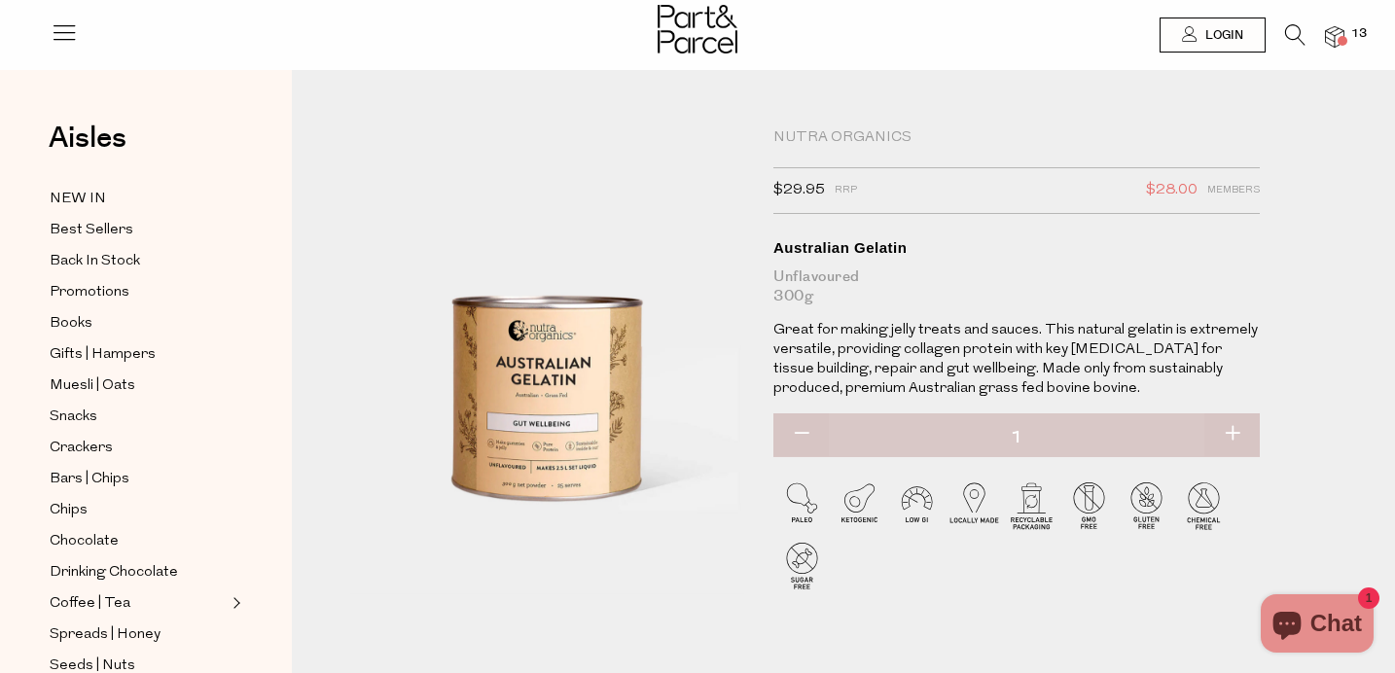
click at [1338, 43] on span at bounding box center [1343, 41] width 10 height 10
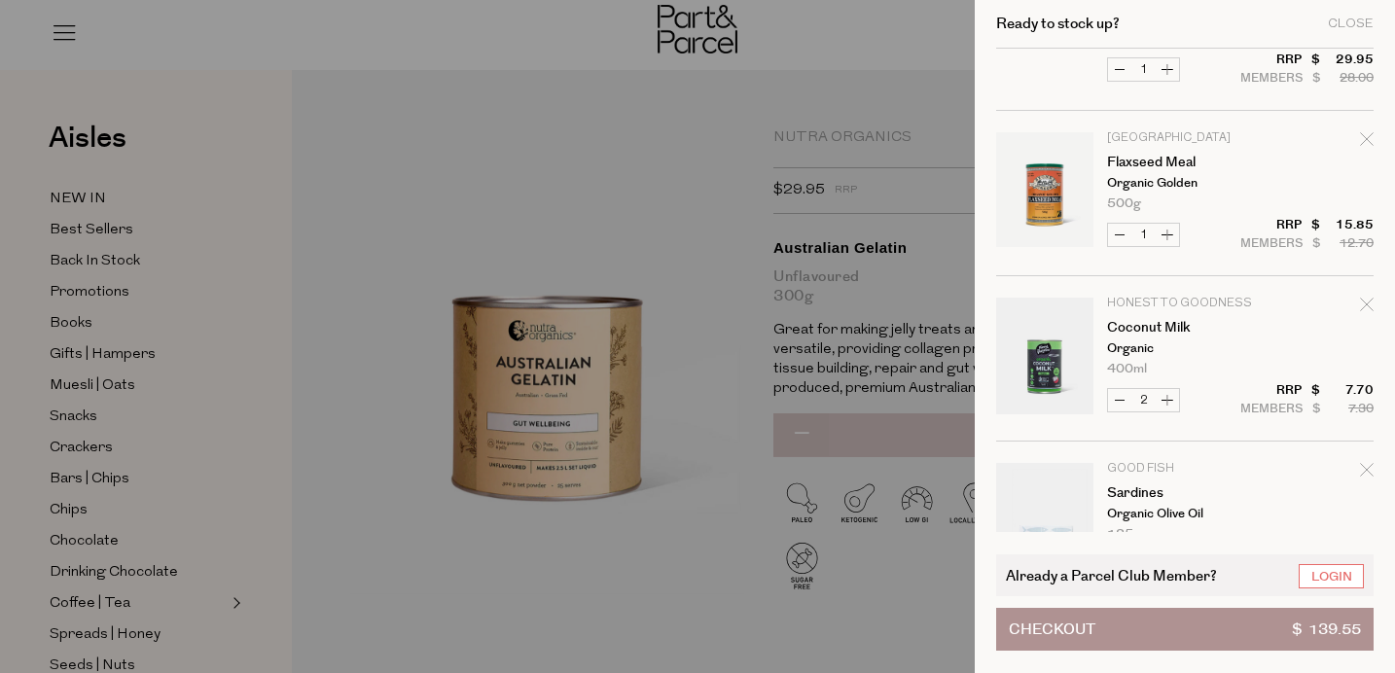
scroll to position [138, 0]
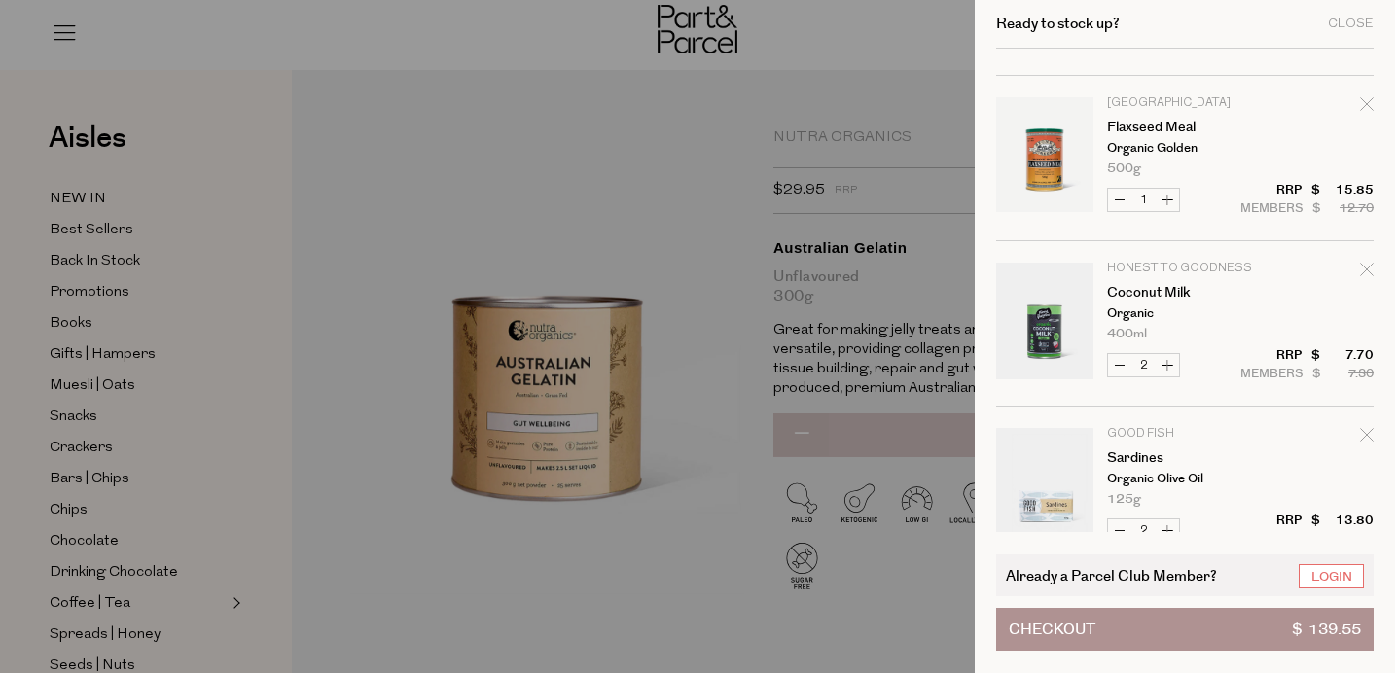
click at [1361, 272] on icon "Remove Coconut Milk" at bounding box center [1367, 270] width 14 height 14
type input "Add Membership"
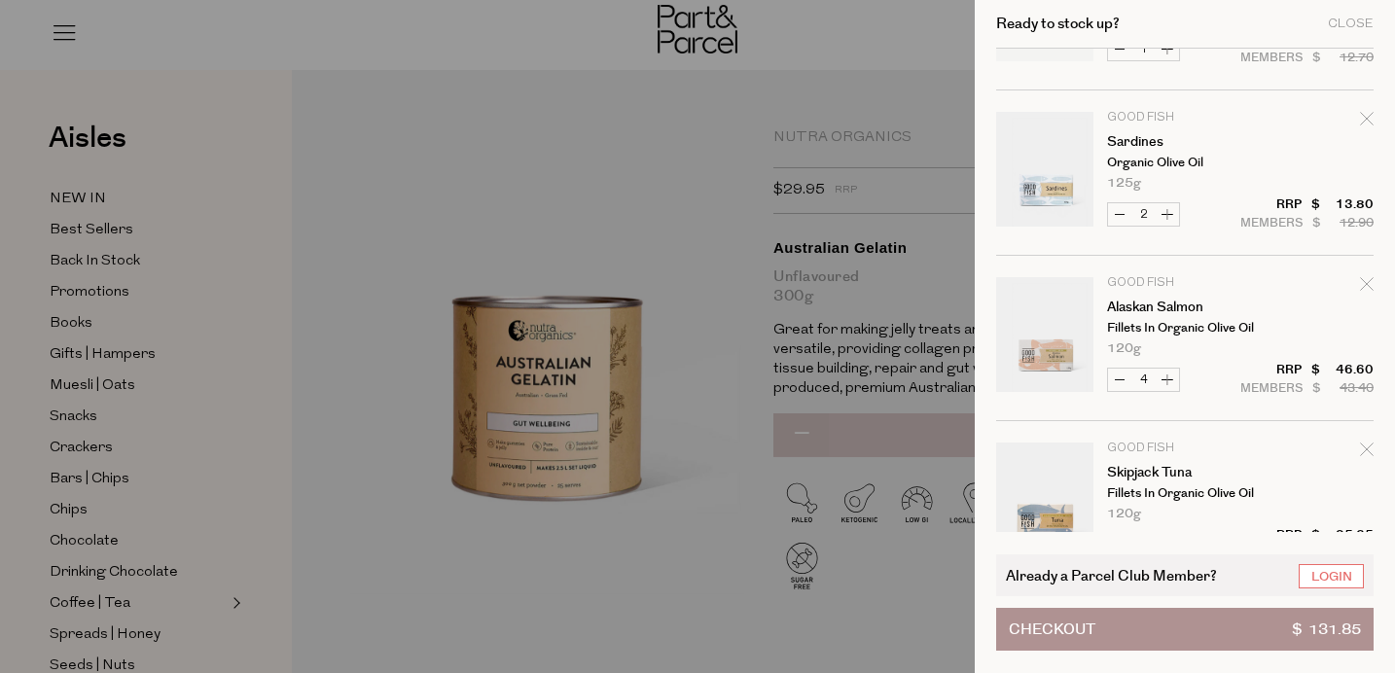
scroll to position [385, 0]
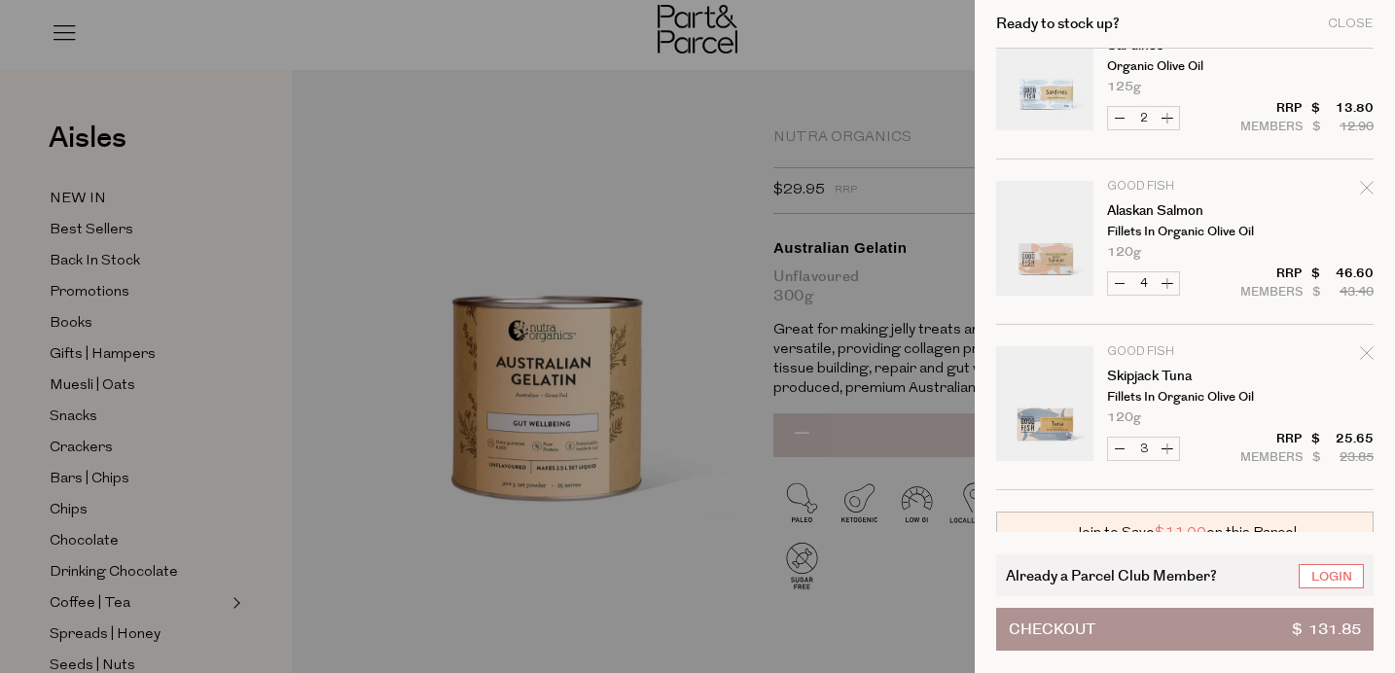
click at [1118, 290] on button "Decrease Alaskan Salmon" at bounding box center [1119, 283] width 23 height 22
type input "3"
click at [1118, 290] on form "Image Product Total Qty Nutra Organics Australian Gelatin Unflavoured 300g Only…" at bounding box center [1185, 76] width 378 height 827
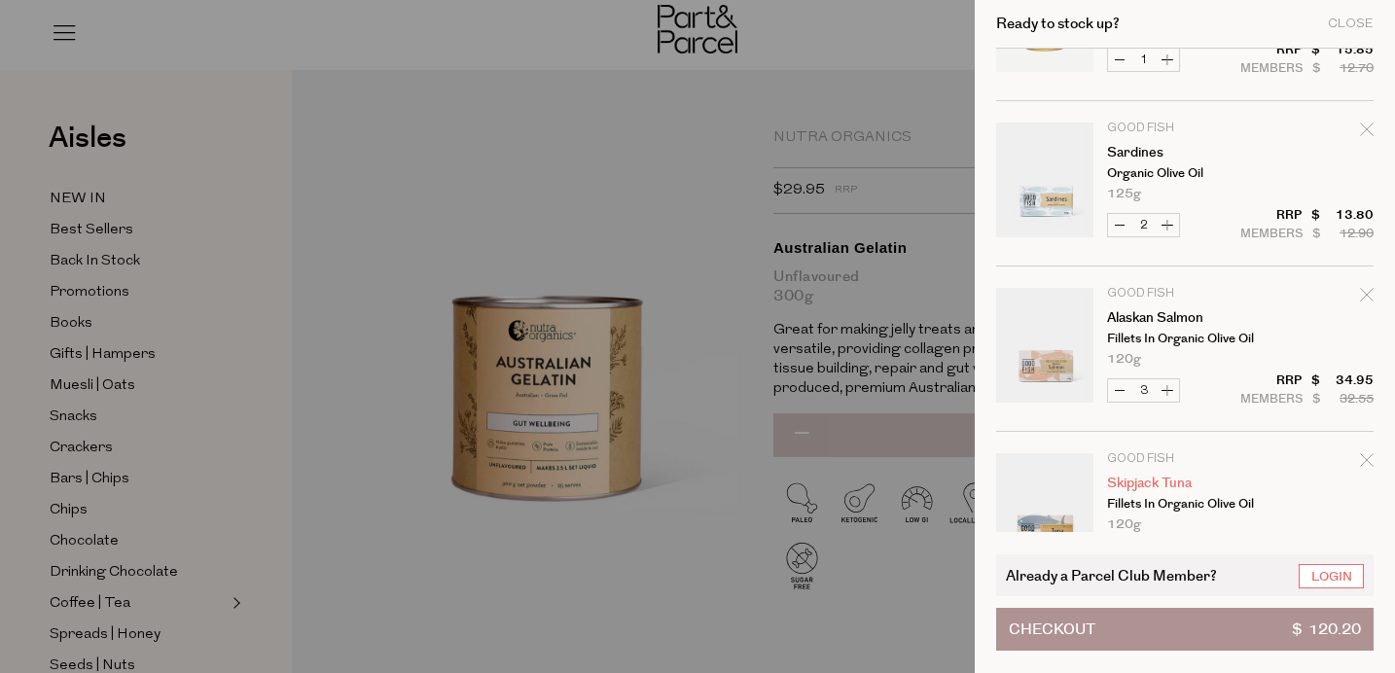
scroll to position [316, 0]
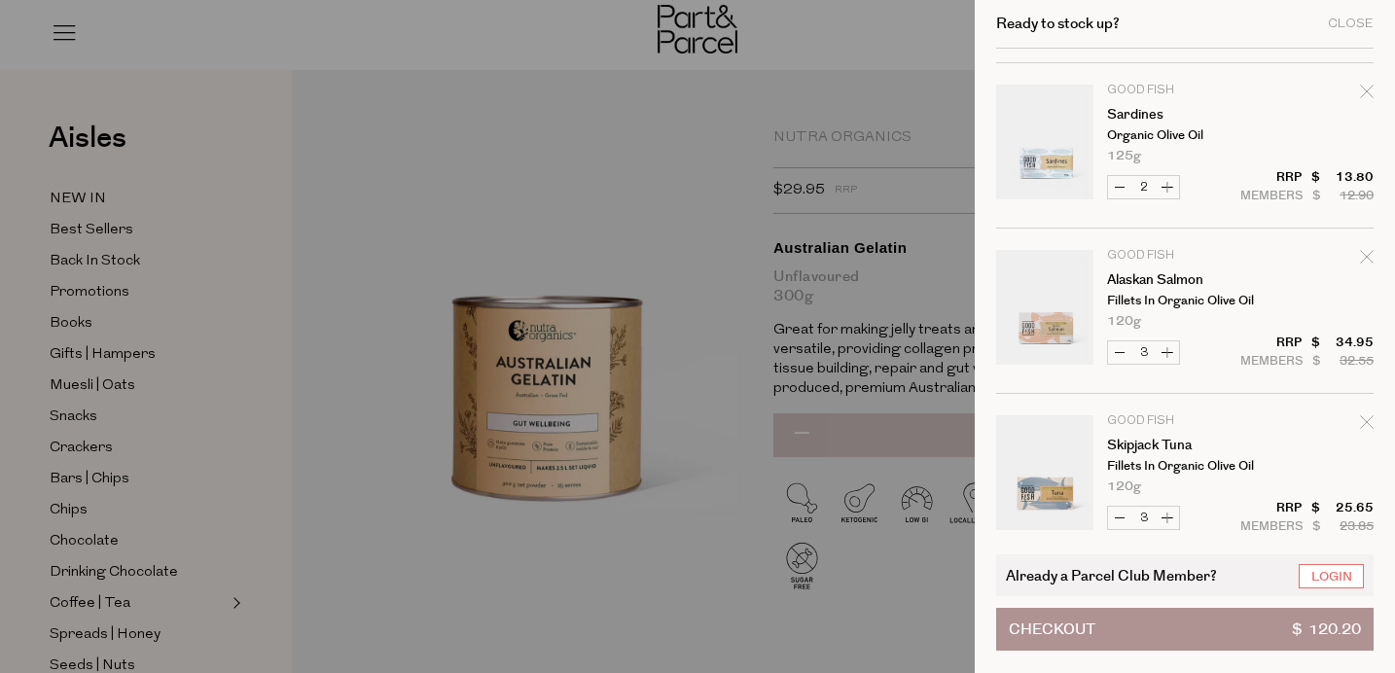
click at [1116, 347] on button "Decrease Alaskan Salmon" at bounding box center [1119, 353] width 23 height 22
type input "2"
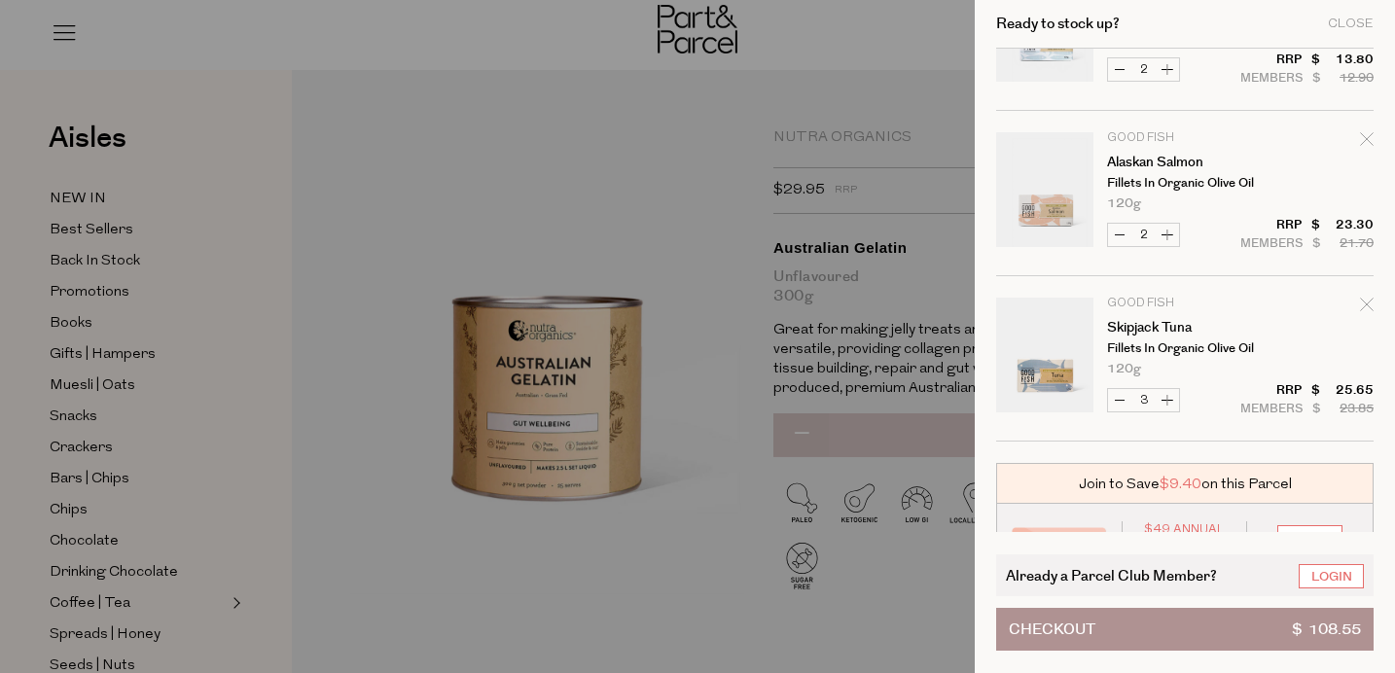
scroll to position [447, 0]
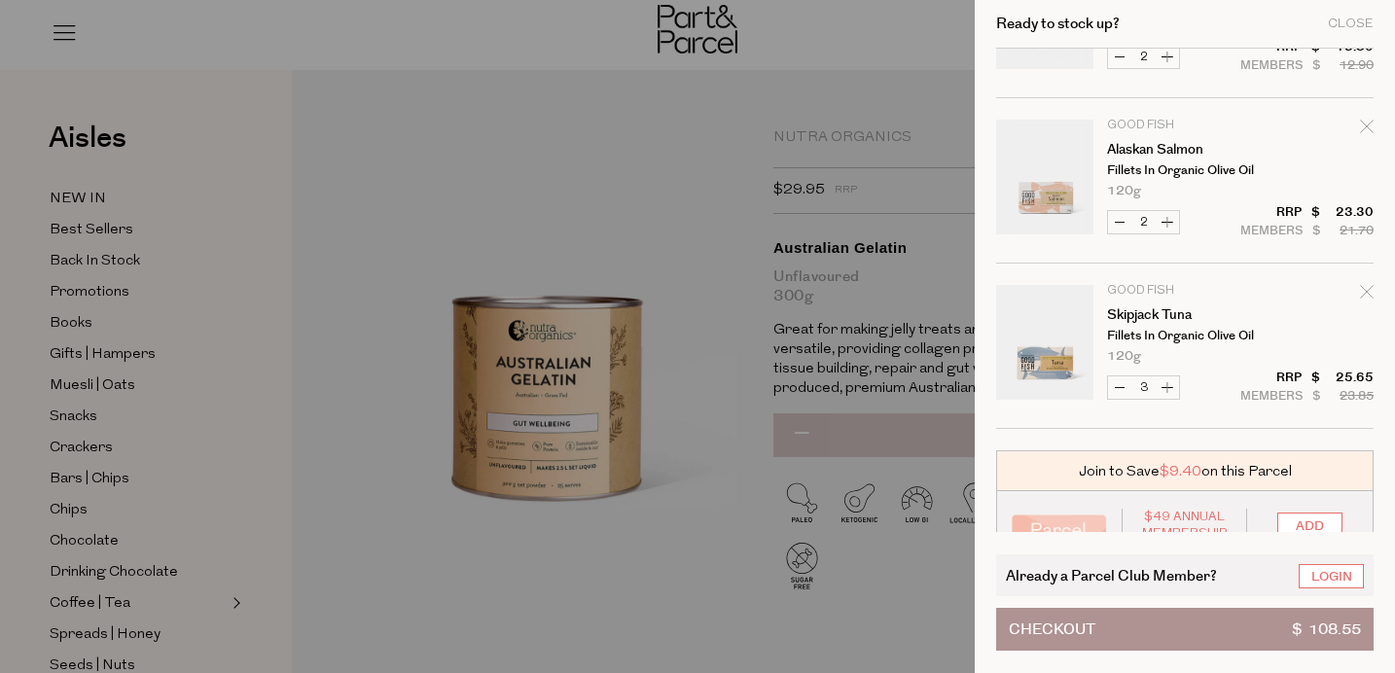
click at [1119, 387] on button "Decrease Skipjack Tuna" at bounding box center [1119, 388] width 23 height 22
type input "2"
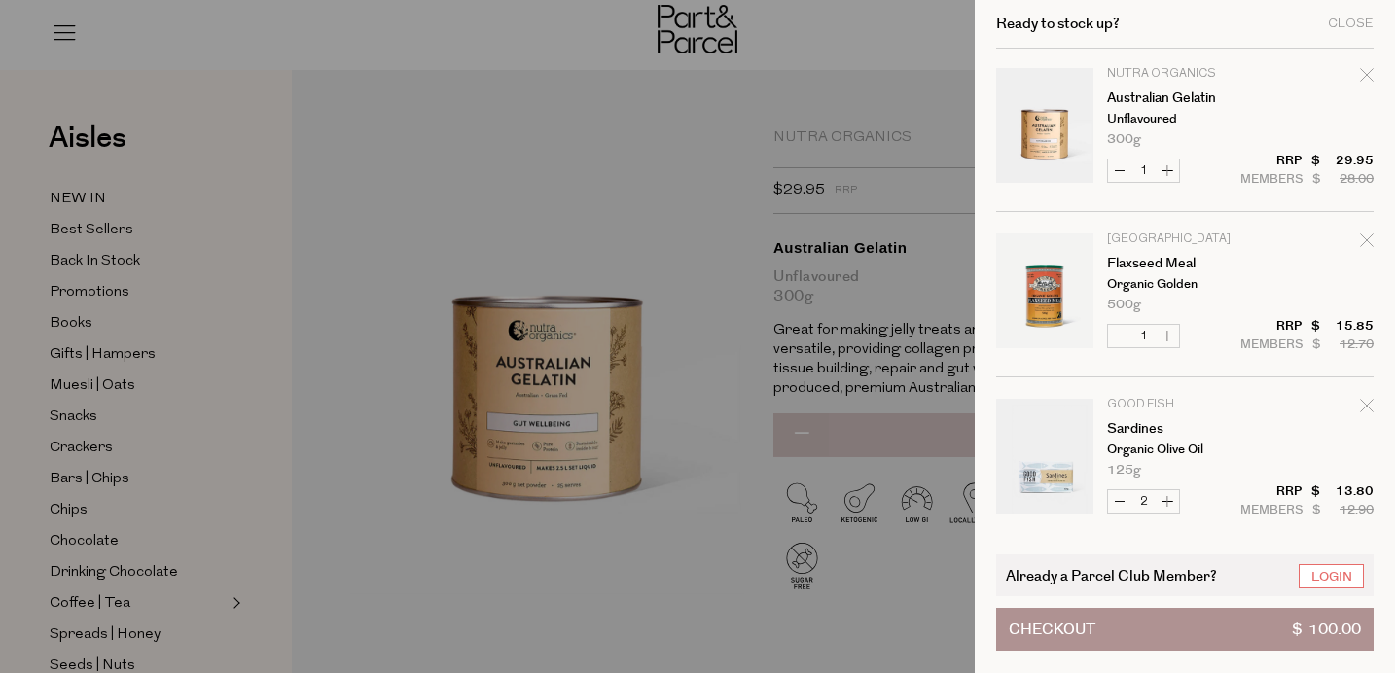
scroll to position [3, 0]
click at [291, 560] on div at bounding box center [697, 336] width 1395 height 673
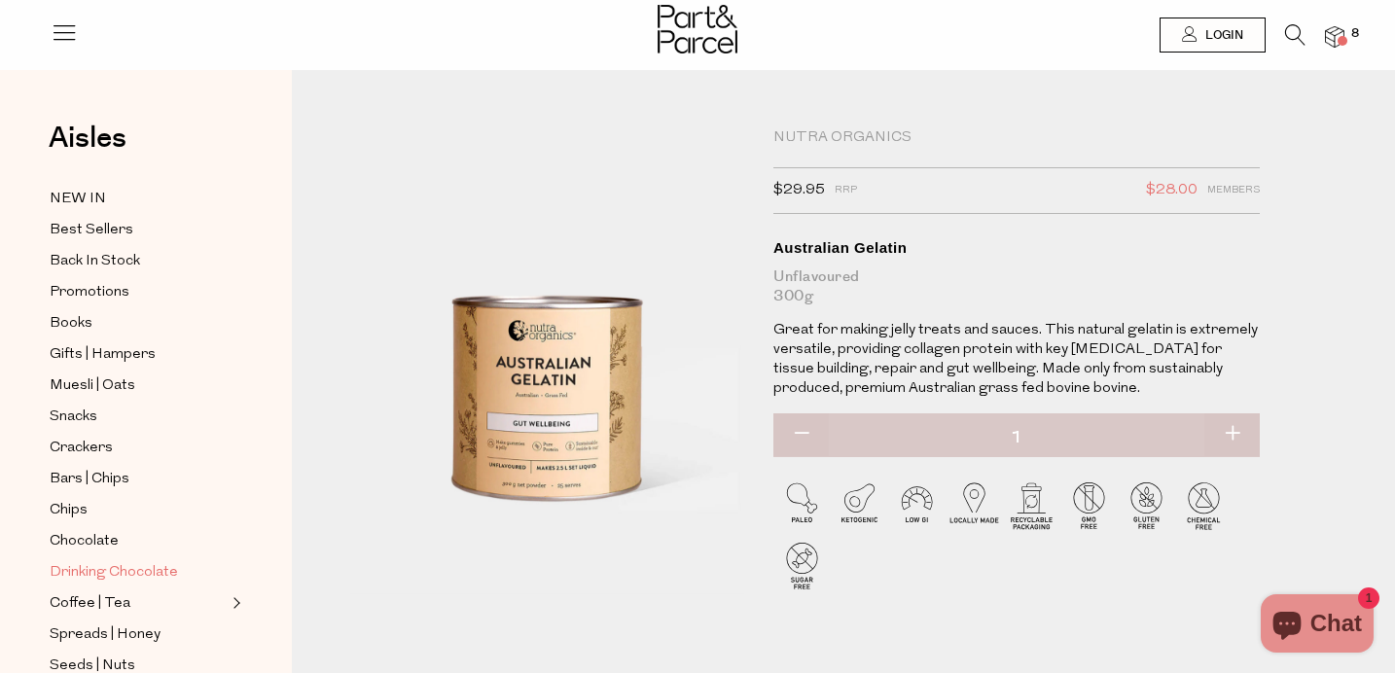
click at [107, 581] on span "Drinking Chocolate" at bounding box center [114, 572] width 128 height 23
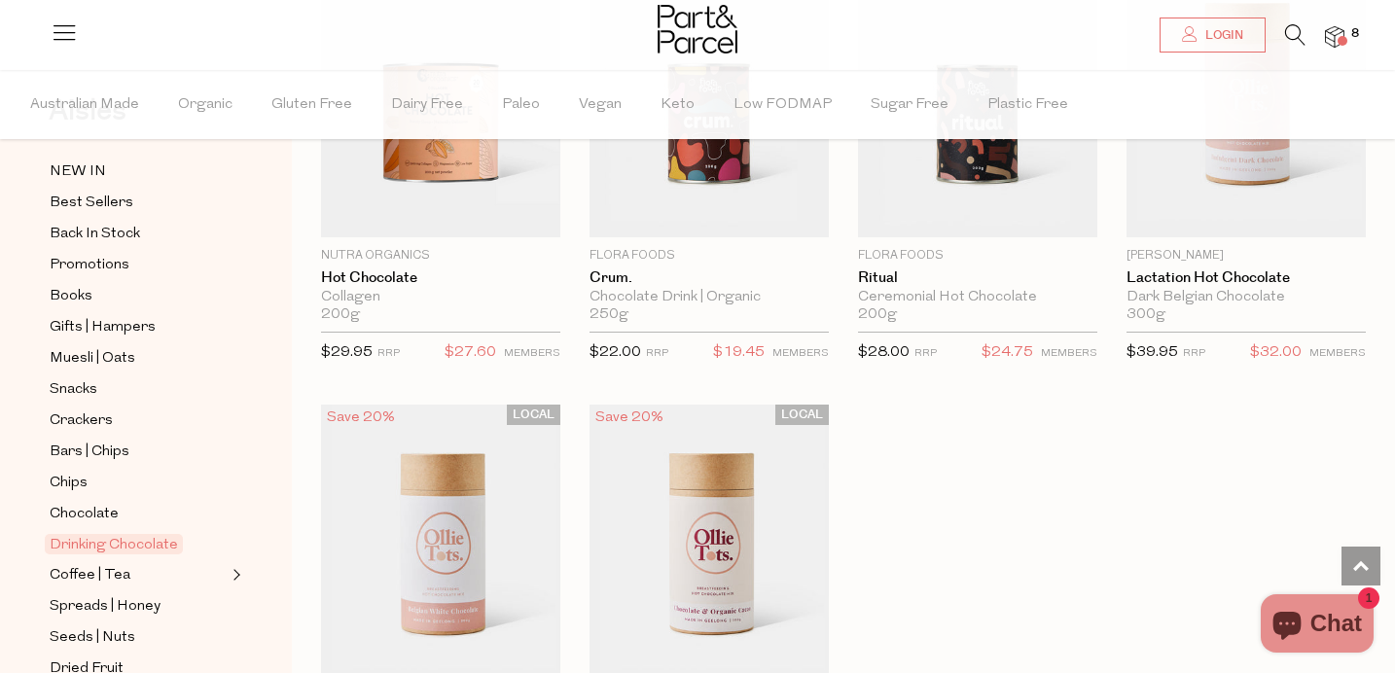
scroll to position [106, 0]
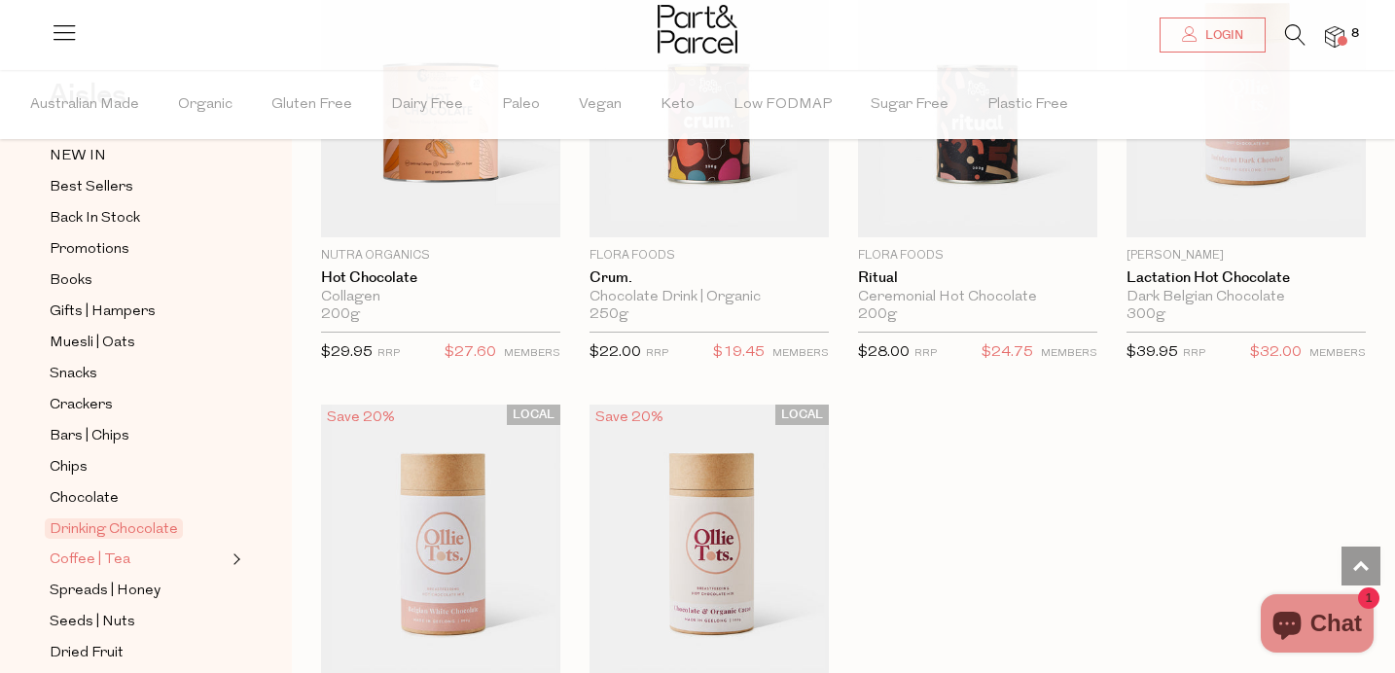
click at [132, 563] on link "Coffee | Tea" at bounding box center [138, 560] width 177 height 24
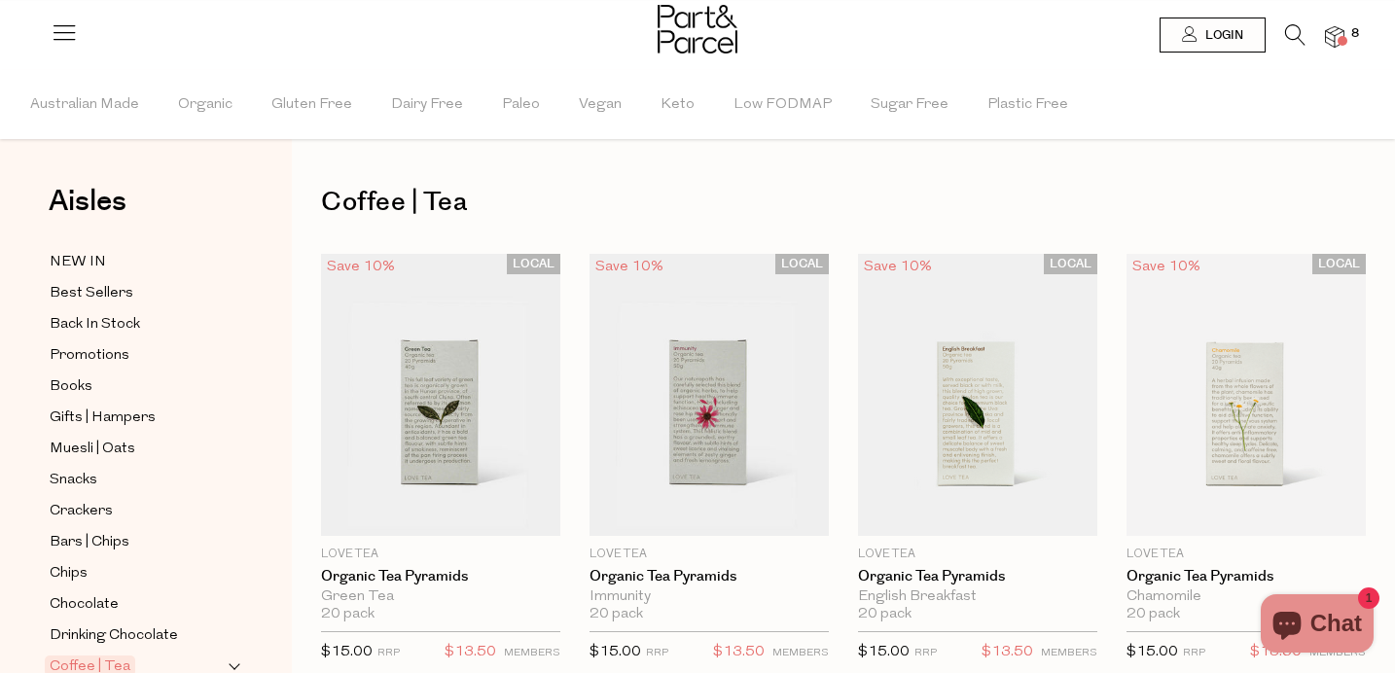
click at [1345, 37] on span at bounding box center [1343, 41] width 10 height 10
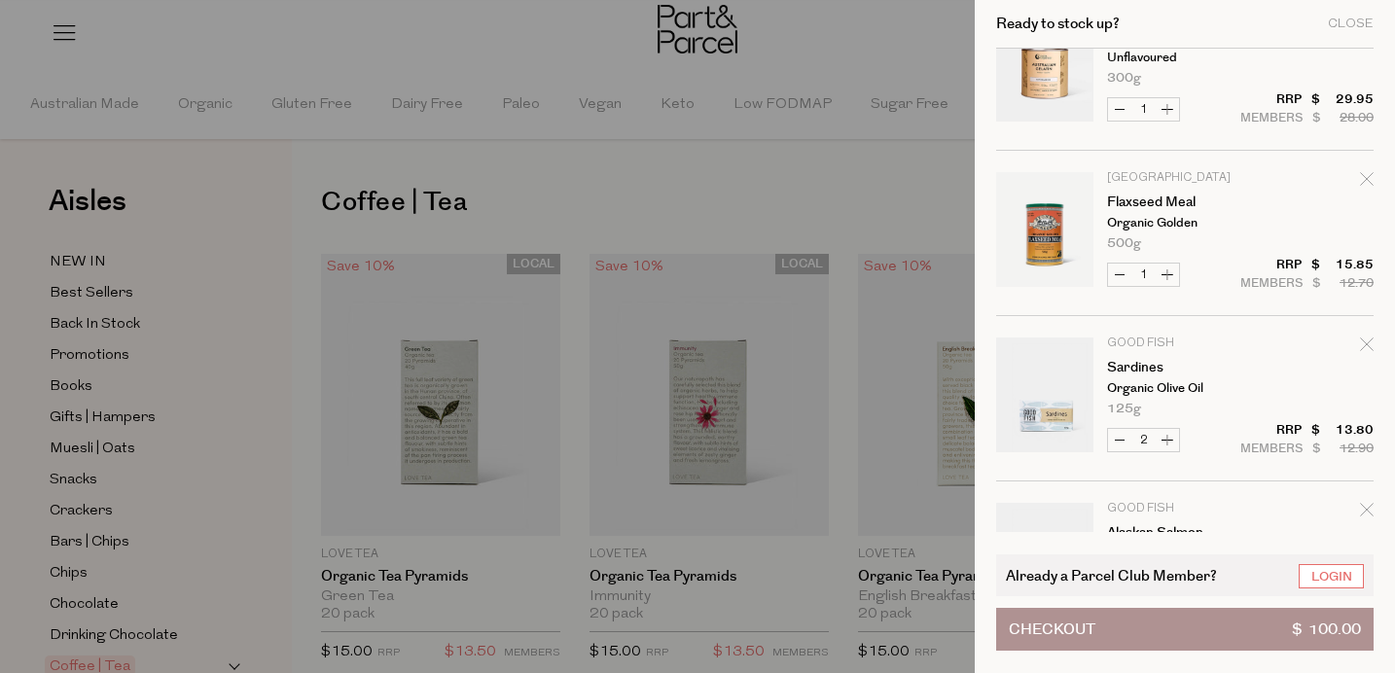
scroll to position [97, 0]
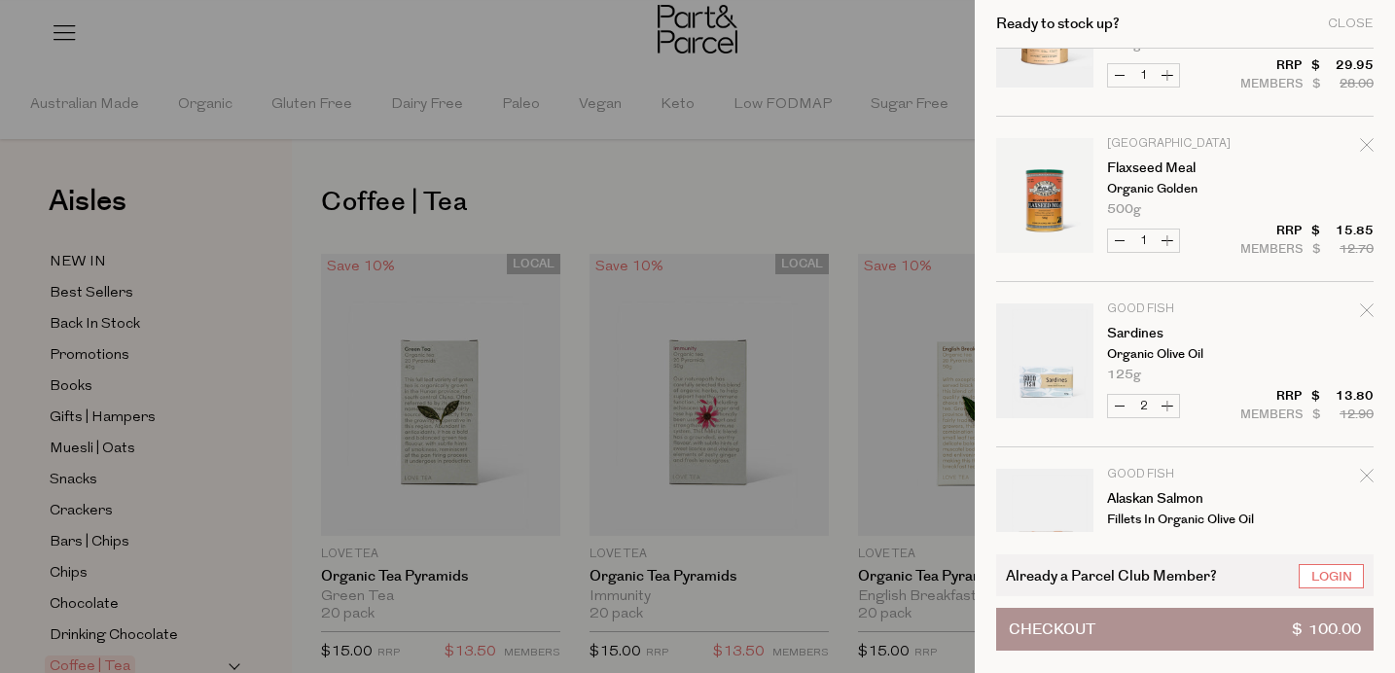
click at [1365, 148] on icon "Remove Flaxseed Meal" at bounding box center [1367, 145] width 14 height 14
type input "Add Membership"
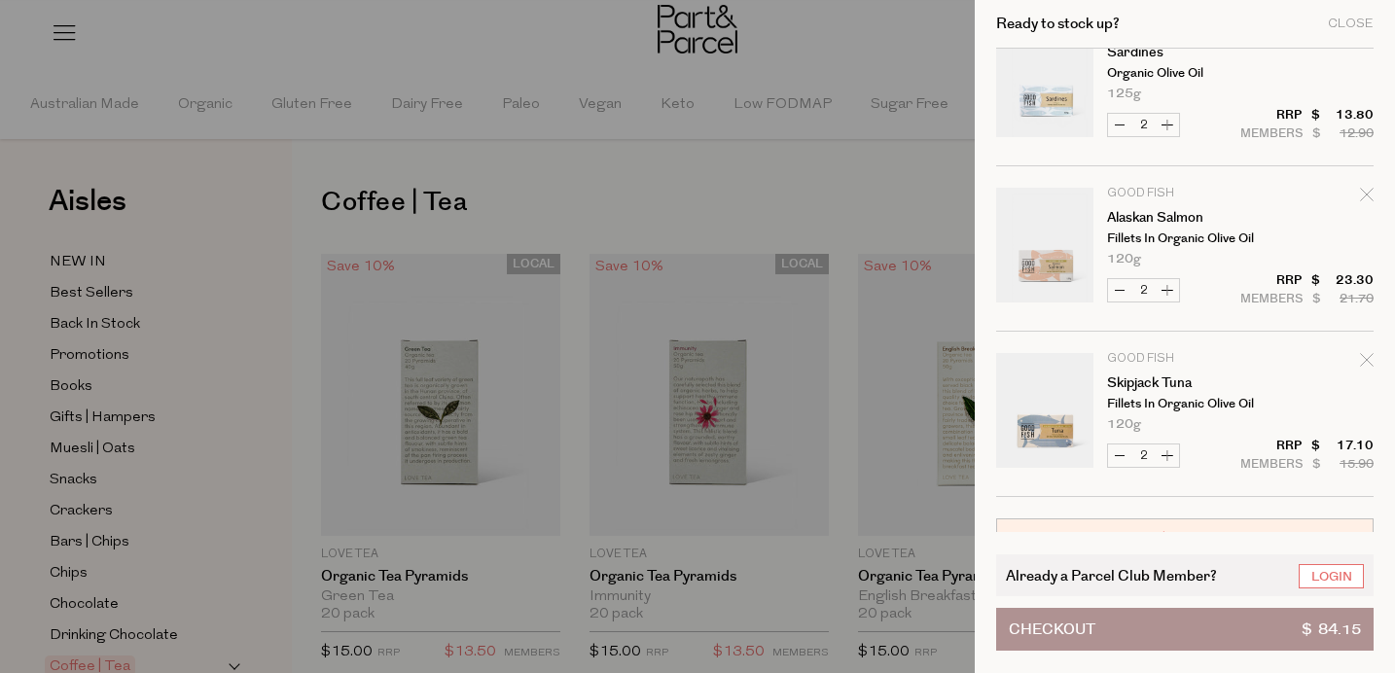
scroll to position [347, 0]
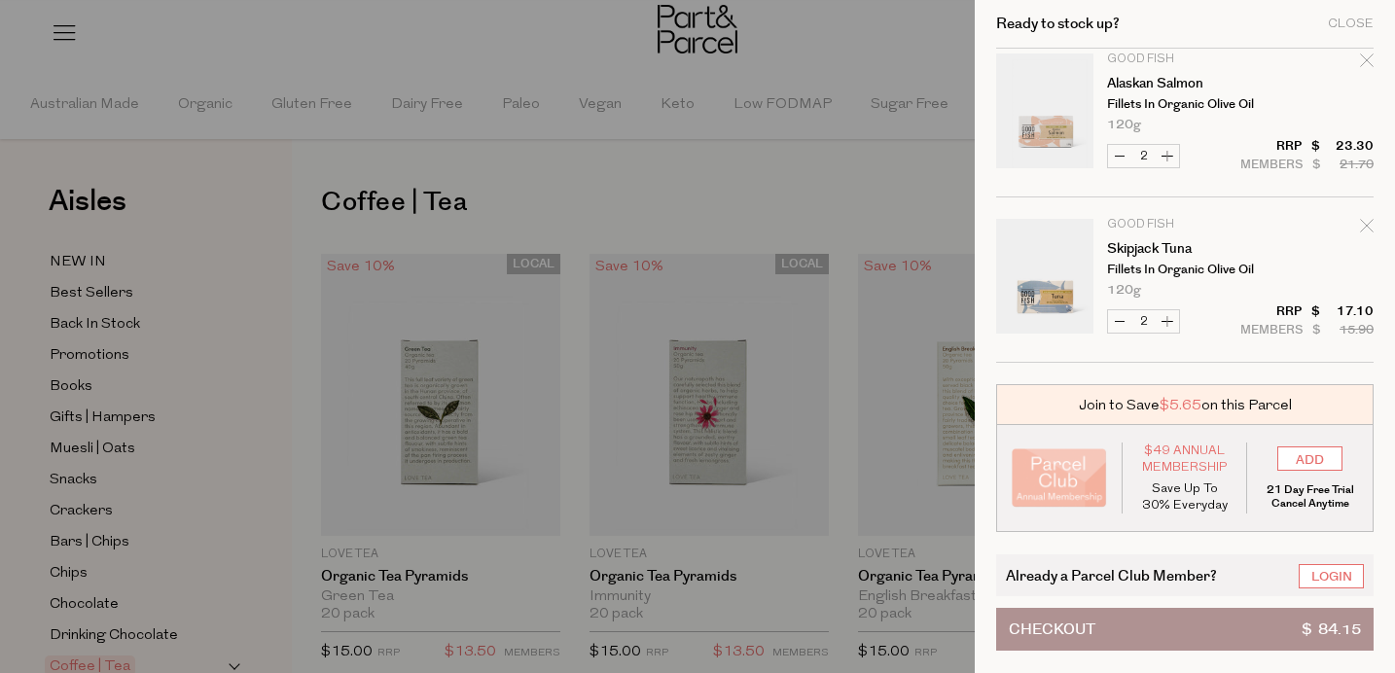
click at [1225, 608] on button "Checkout $ 84.15" at bounding box center [1185, 629] width 378 height 43
